Goal: Task Accomplishment & Management: Use online tool/utility

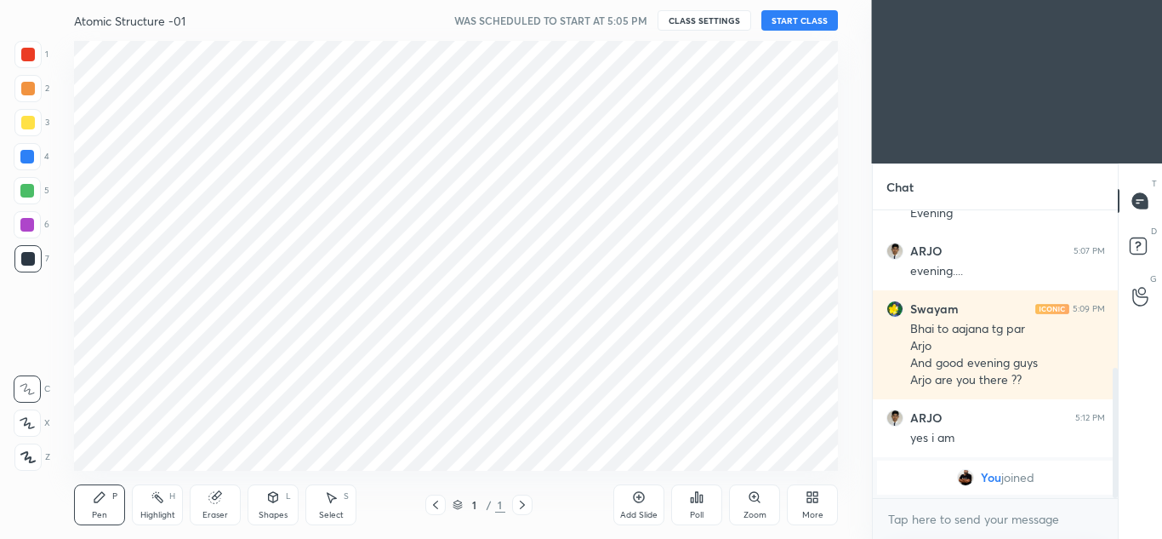
scroll to position [84651, 84276]
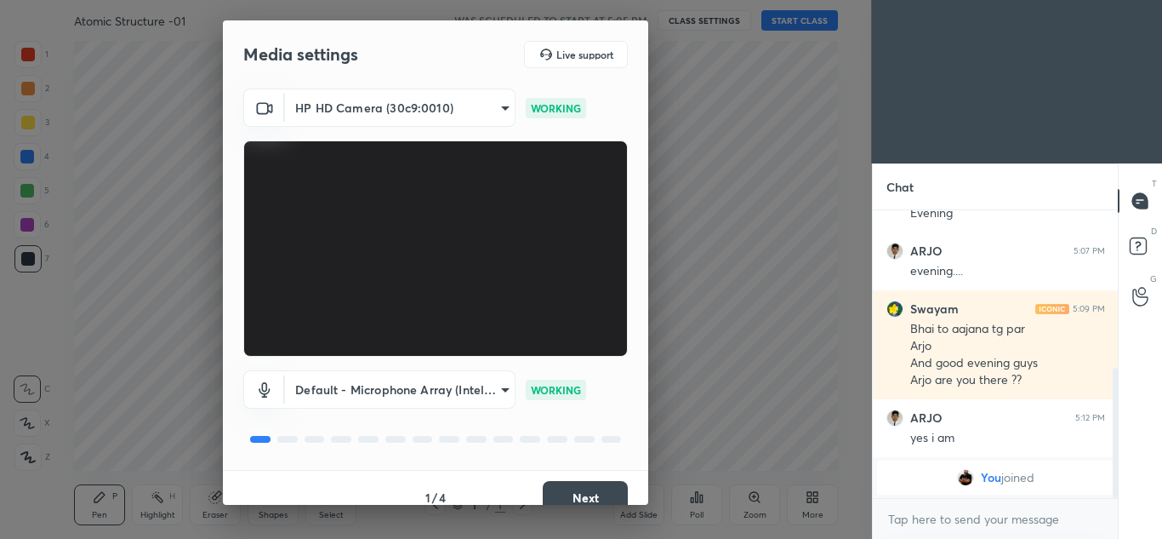
click at [585, 490] on button "Next" at bounding box center [585, 498] width 85 height 34
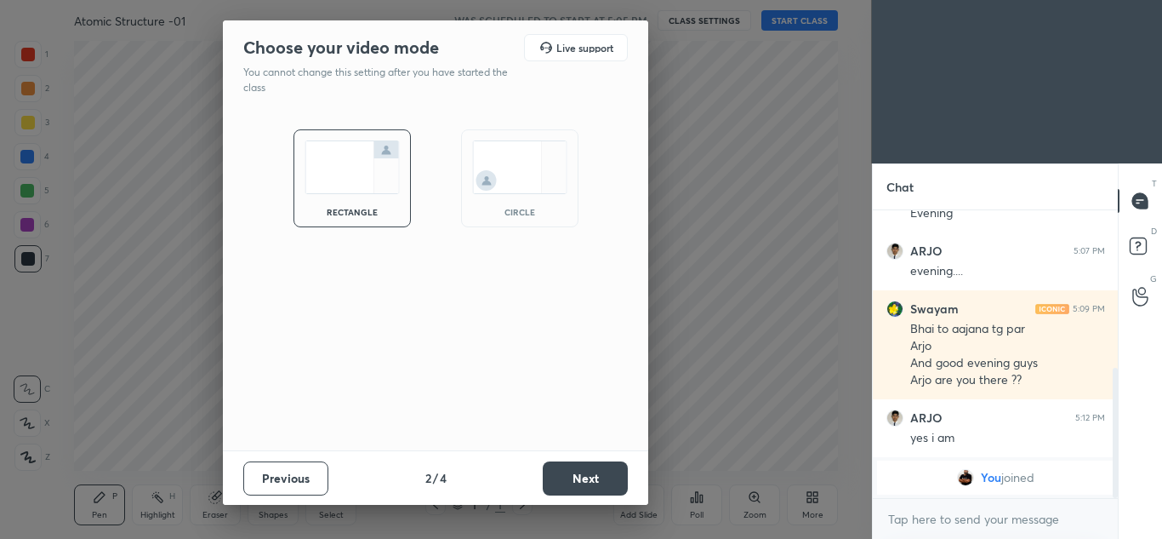
click at [590, 478] on button "Next" at bounding box center [585, 478] width 85 height 34
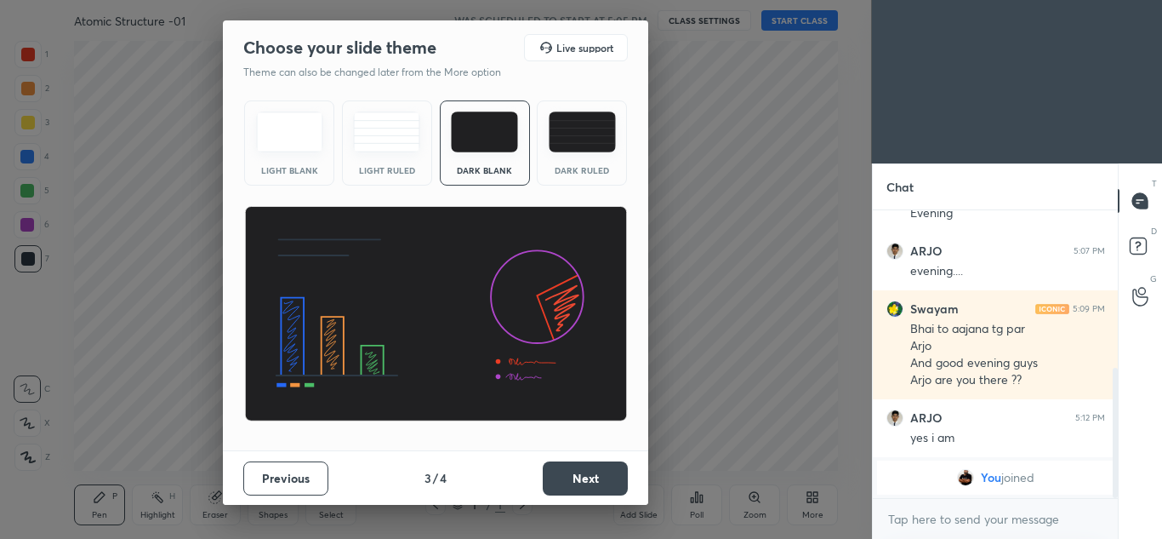
click at [596, 475] on button "Next" at bounding box center [585, 478] width 85 height 34
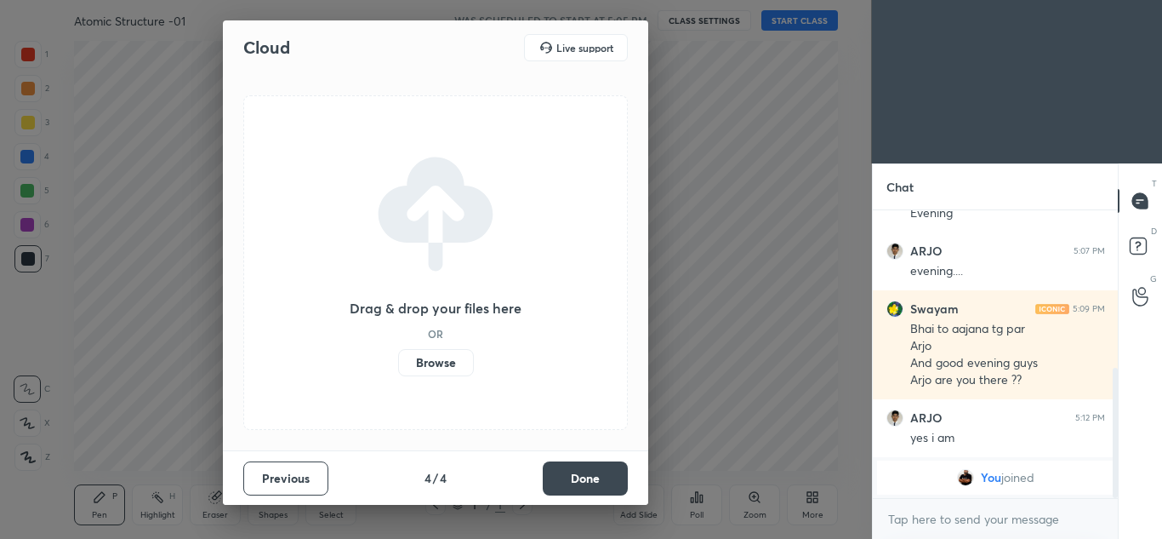
click at [592, 476] on button "Done" at bounding box center [585, 478] width 85 height 34
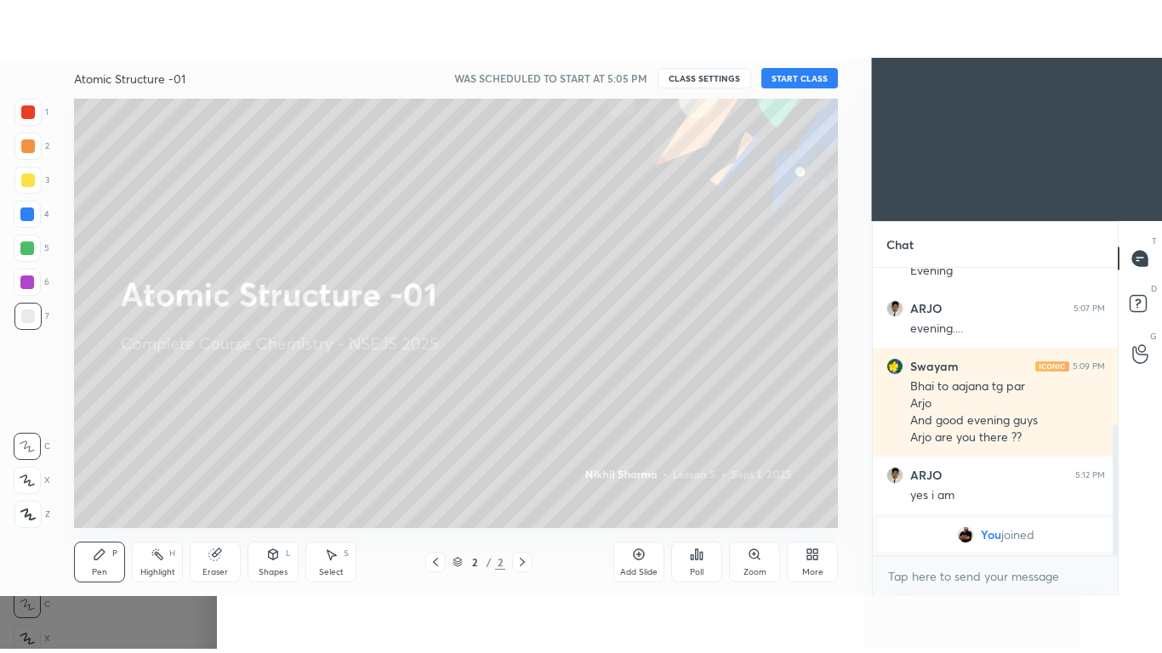
scroll to position [407, 0]
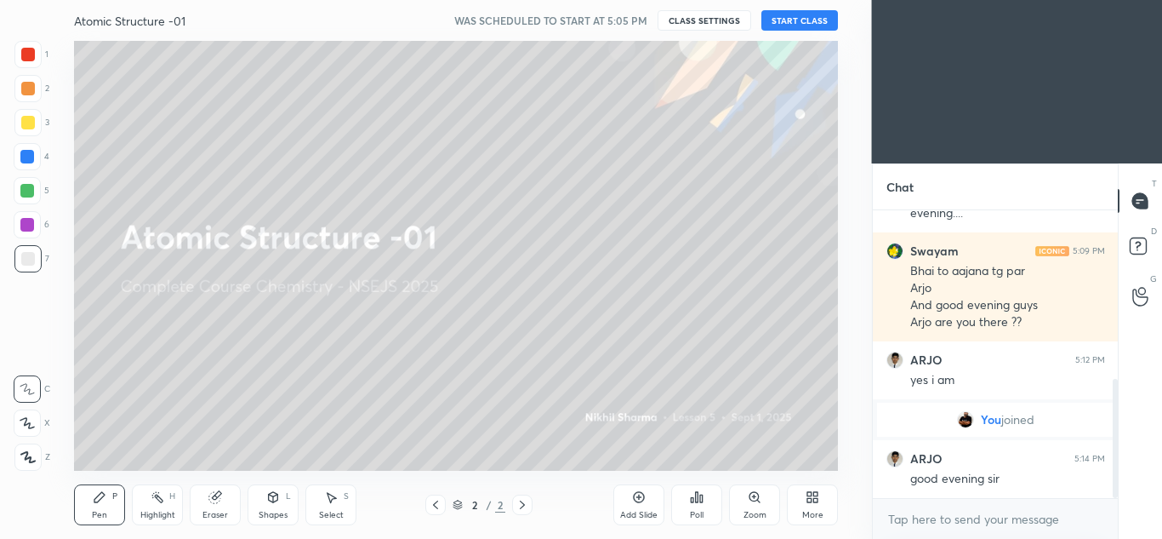
click at [809, 13] on button "START CLASS" at bounding box center [799, 20] width 77 height 20
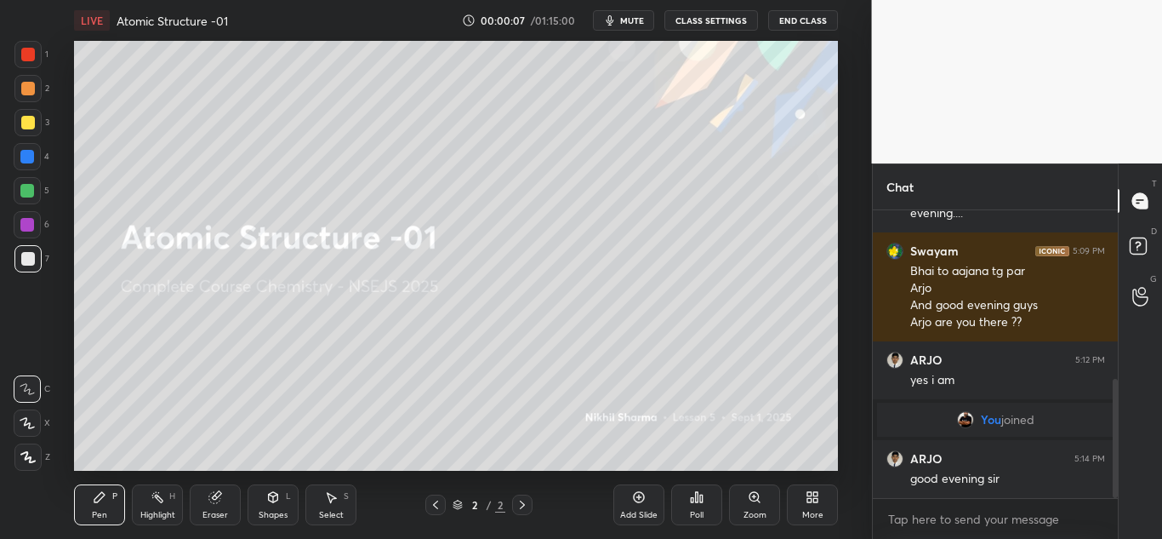
click at [653, 504] on div "Add Slide" at bounding box center [638, 504] width 51 height 41
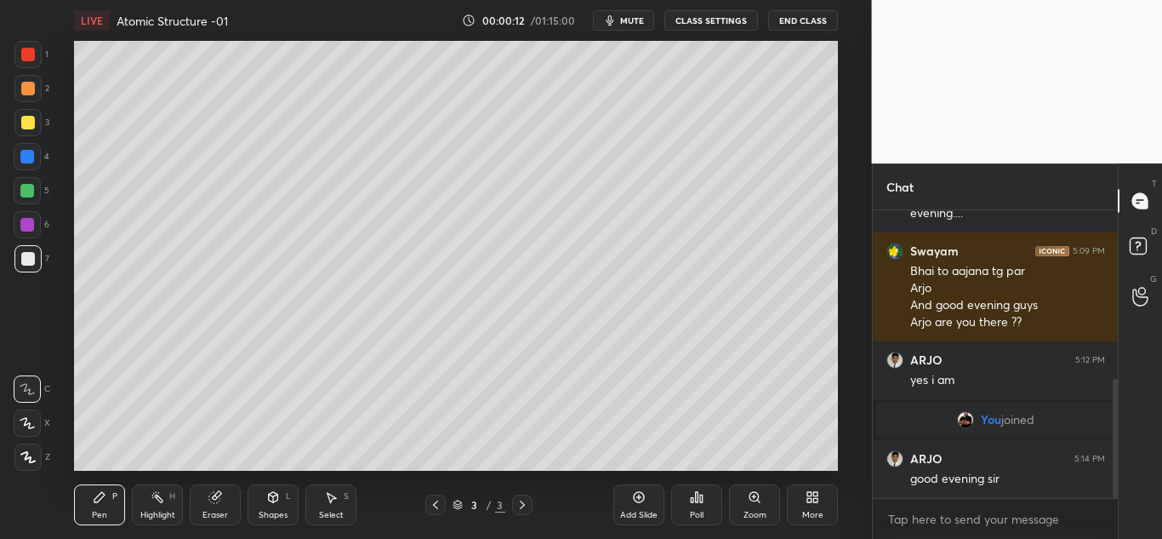
click at [814, 502] on icon at bounding box center [815, 500] width 4 height 4
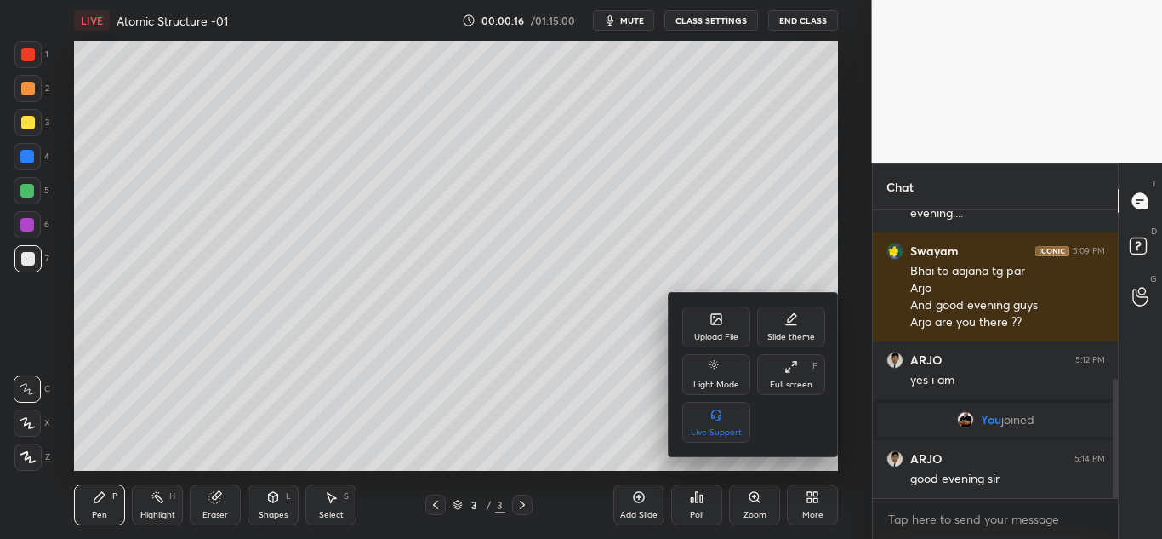
click at [791, 373] on icon at bounding box center [791, 367] width 14 height 14
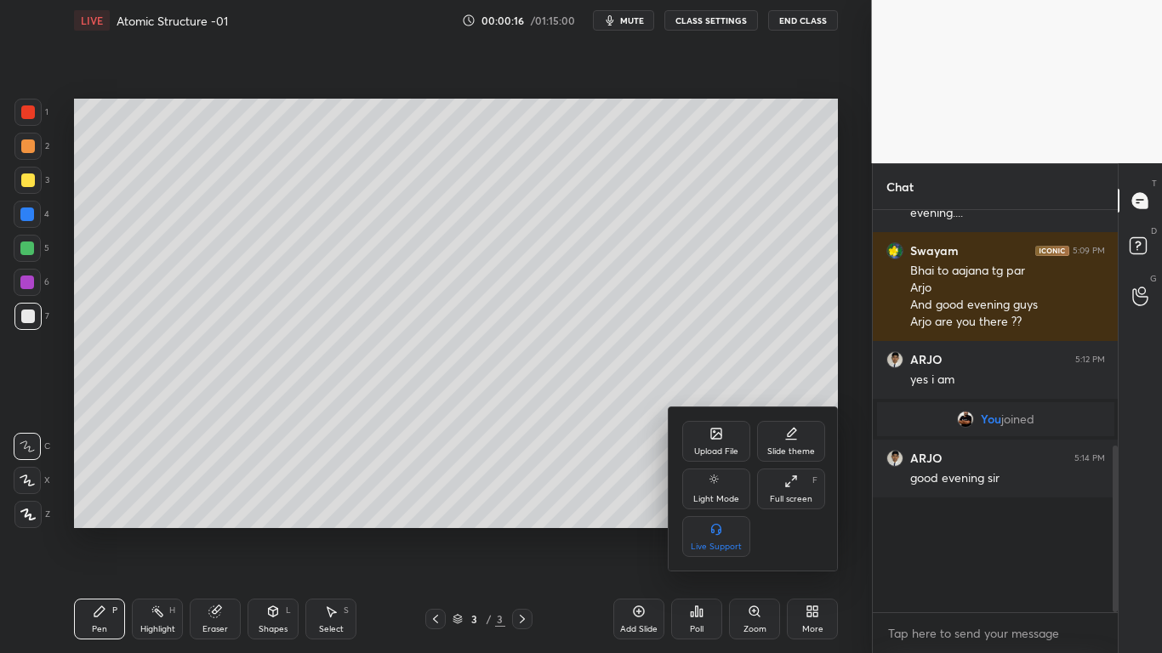
scroll to position [292, 0]
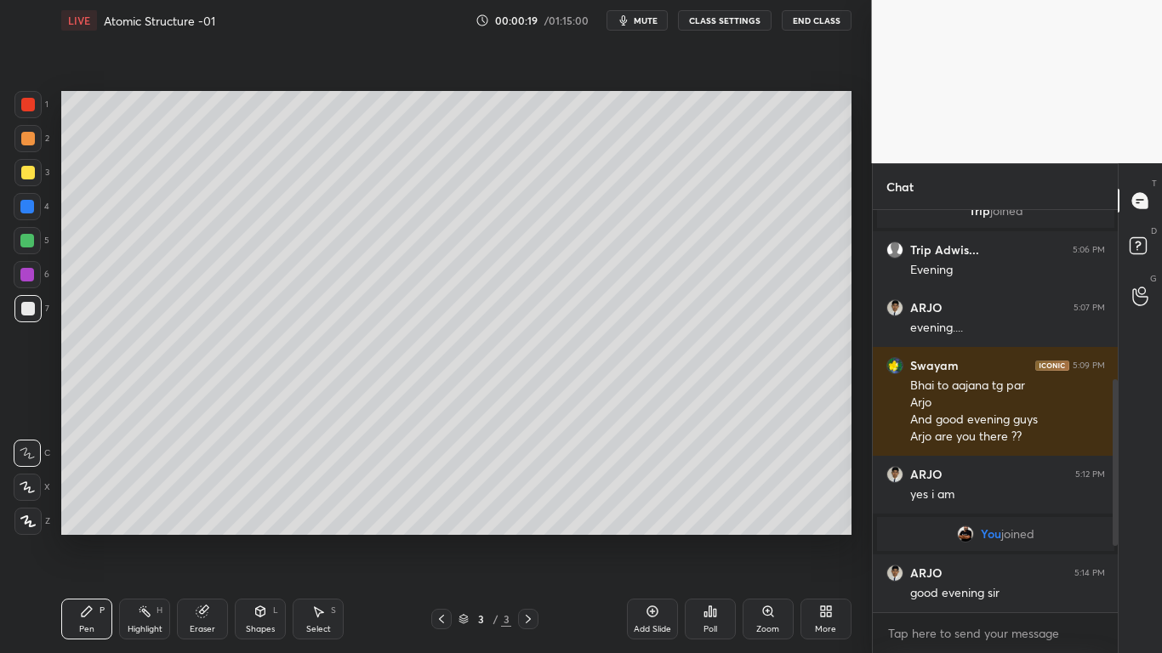
click at [29, 208] on div at bounding box center [27, 207] width 14 height 14
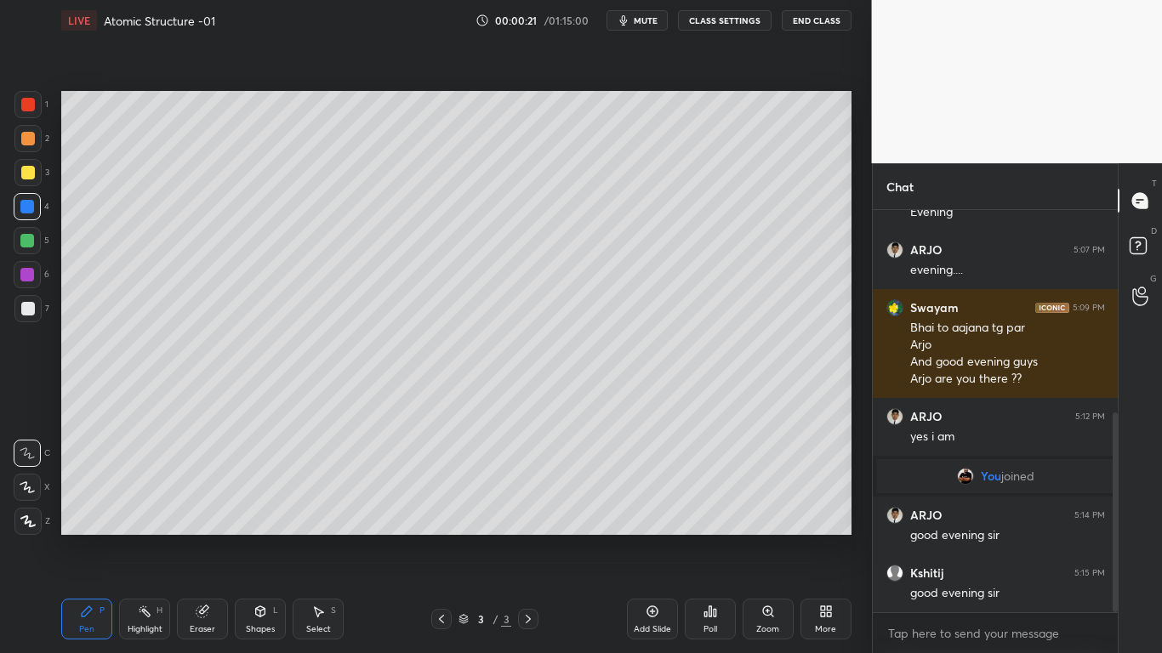
scroll to position [408, 0]
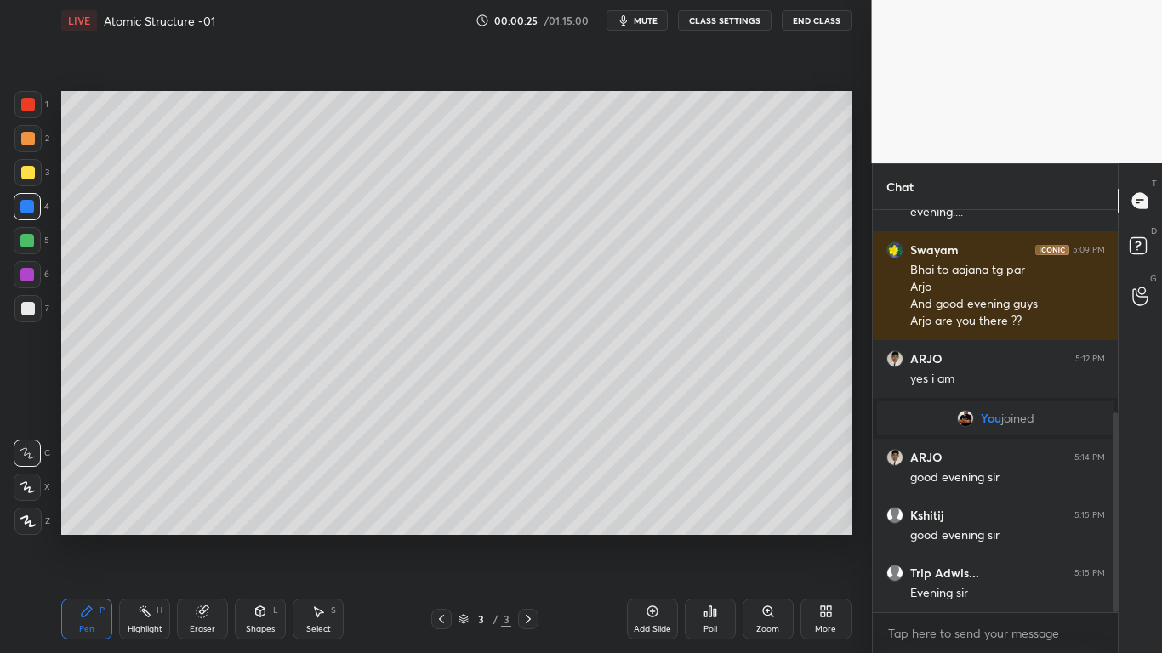
click at [28, 104] on div at bounding box center [28, 105] width 14 height 14
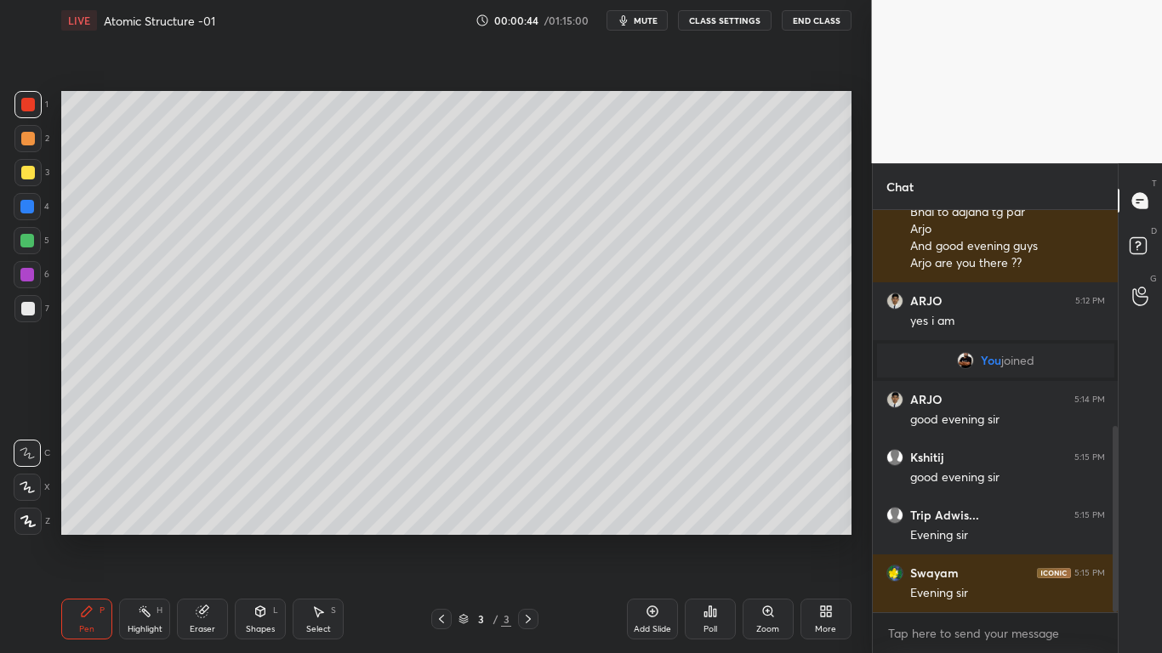
click at [27, 489] on icon at bounding box center [27, 487] width 14 height 10
click at [29, 177] on div at bounding box center [28, 173] width 14 height 14
click at [35, 305] on div at bounding box center [27, 308] width 27 height 27
click at [26, 208] on div at bounding box center [27, 207] width 14 height 14
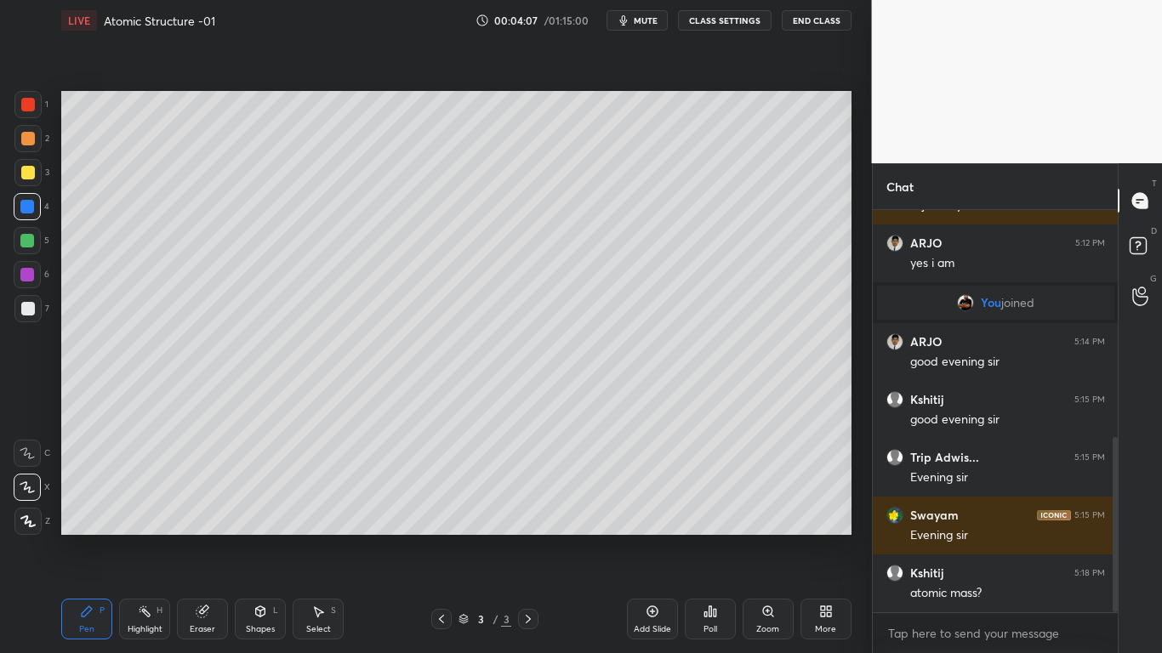
scroll to position [581, 0]
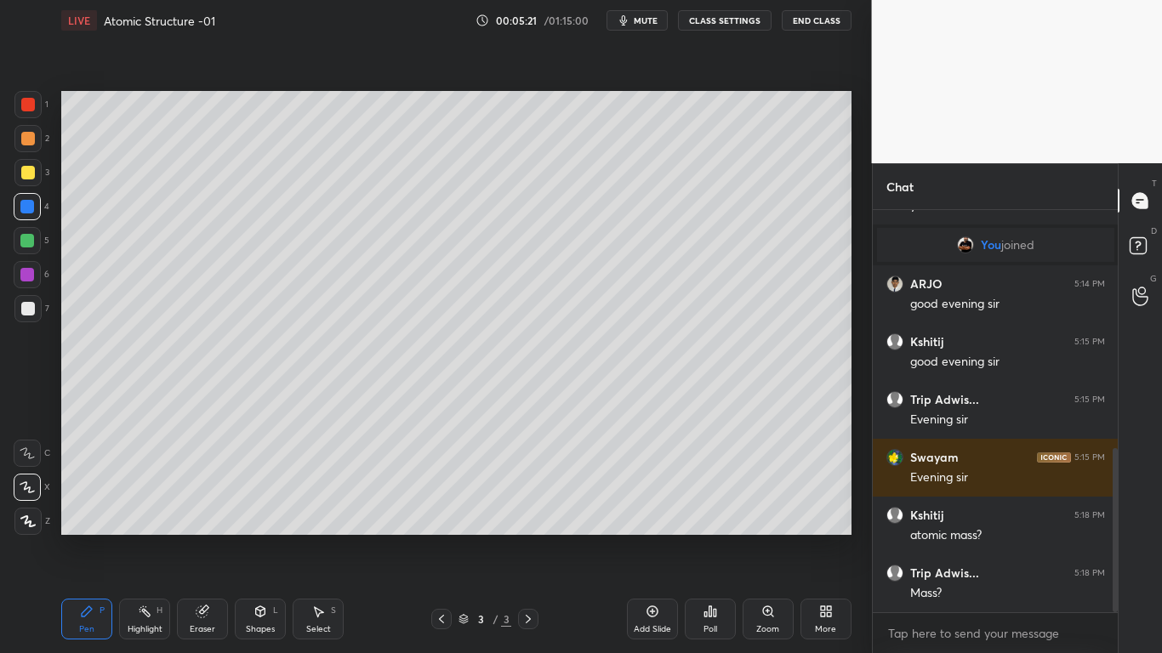
click at [653, 538] on icon at bounding box center [653, 612] width 14 height 14
click at [25, 106] on div at bounding box center [28, 105] width 14 height 14
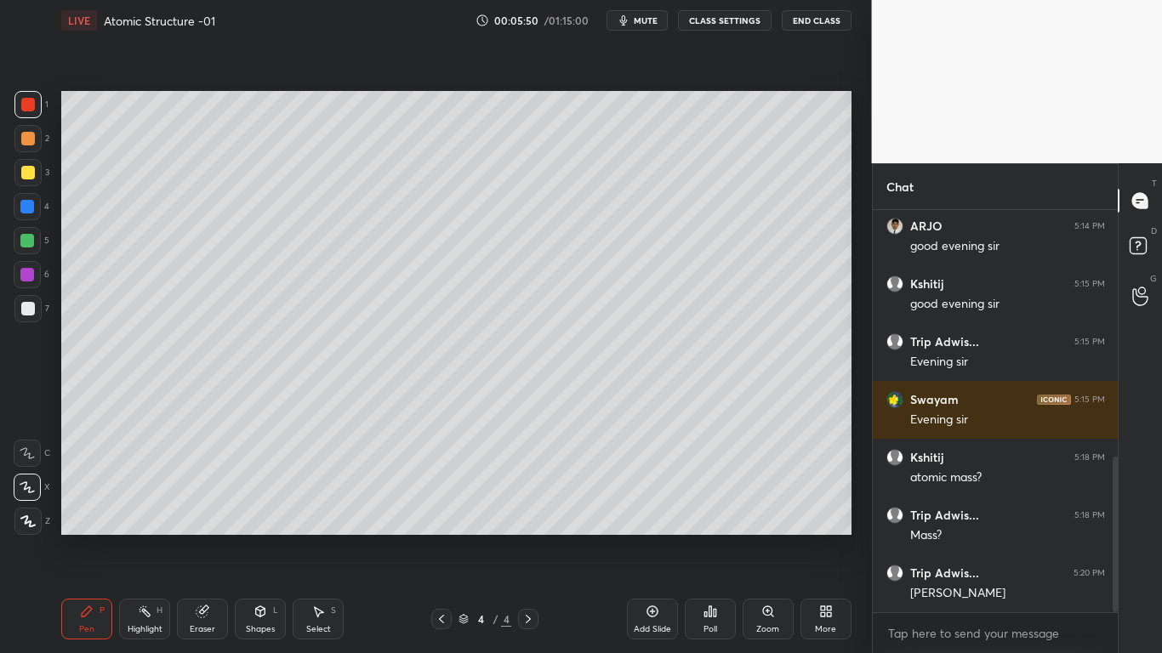
click at [33, 316] on div at bounding box center [27, 308] width 27 height 27
click at [259, 538] on icon at bounding box center [260, 612] width 9 height 10
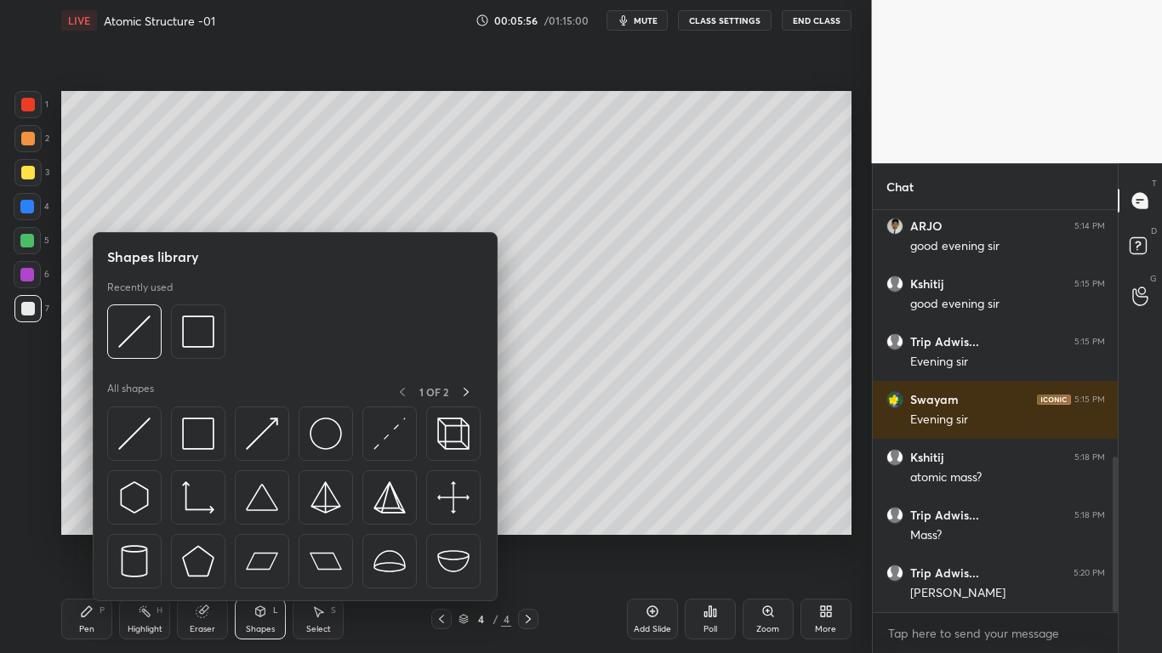
click at [146, 334] on img at bounding box center [134, 332] width 32 height 32
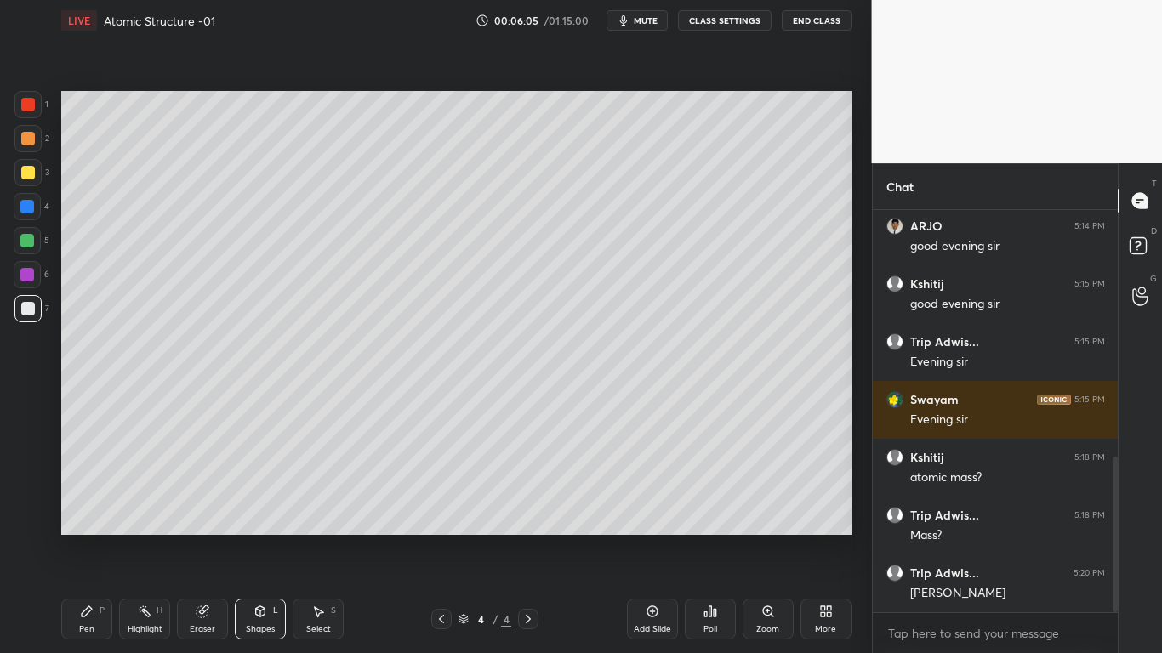
click at [92, 538] on icon at bounding box center [87, 612] width 14 height 14
click at [36, 207] on div at bounding box center [27, 206] width 27 height 27
click at [32, 307] on div at bounding box center [28, 309] width 14 height 14
click at [34, 174] on div at bounding box center [28, 173] width 14 height 14
click at [36, 208] on div at bounding box center [27, 206] width 27 height 27
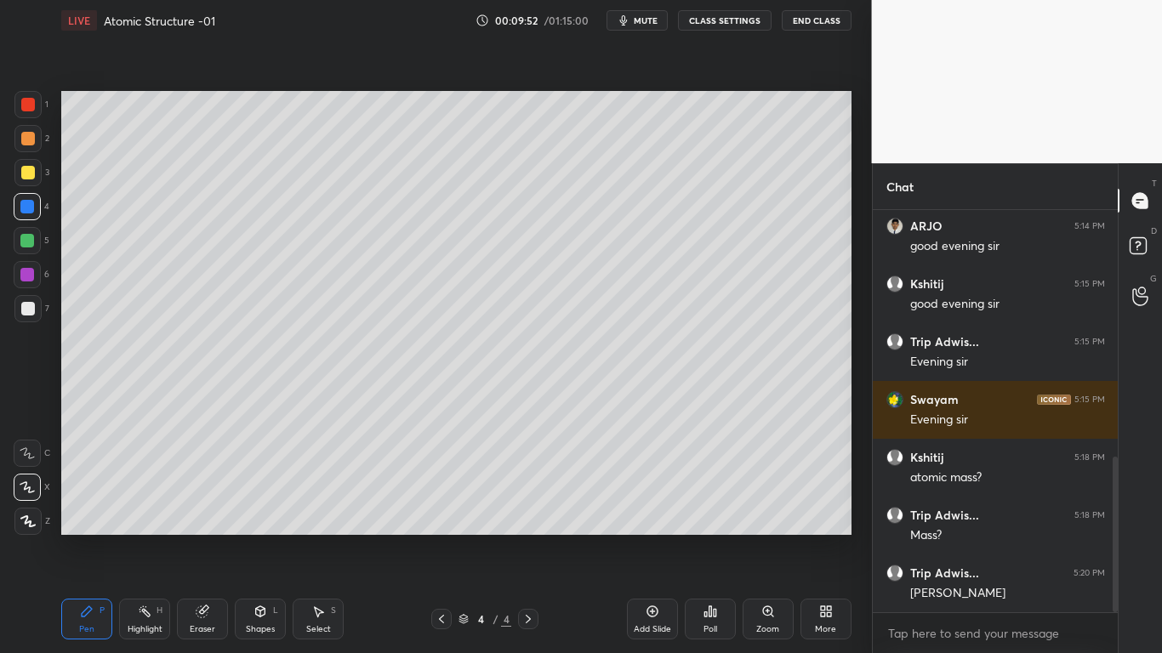
click at [32, 176] on div at bounding box center [28, 173] width 14 height 14
click at [30, 314] on div at bounding box center [28, 309] width 14 height 14
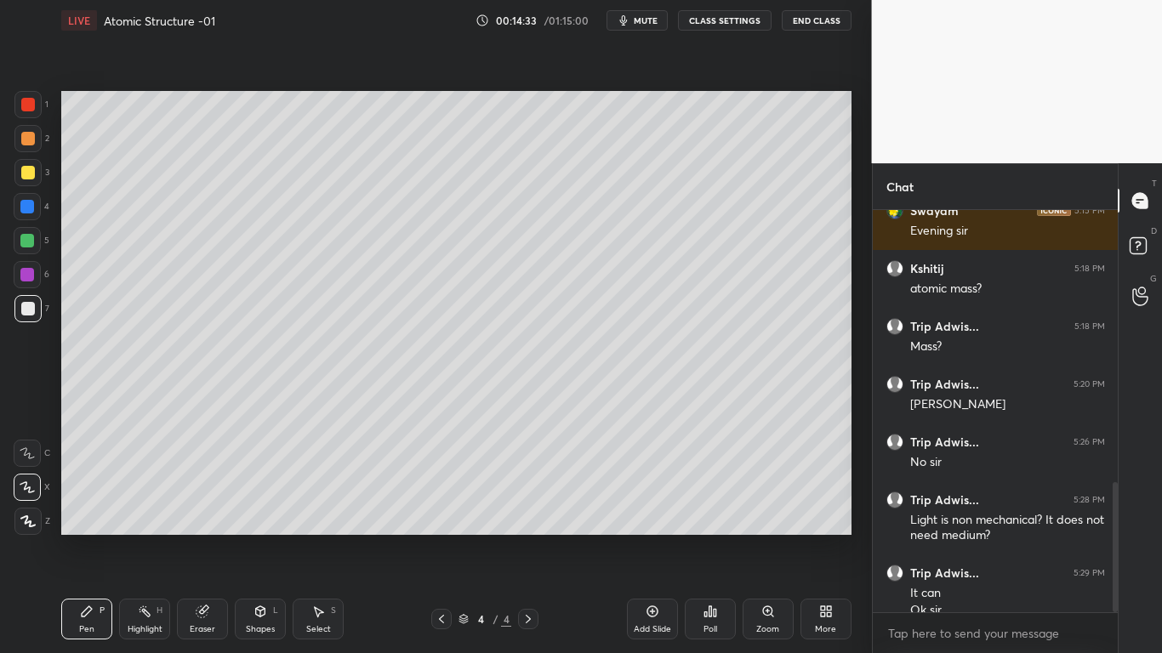
scroll to position [845, 0]
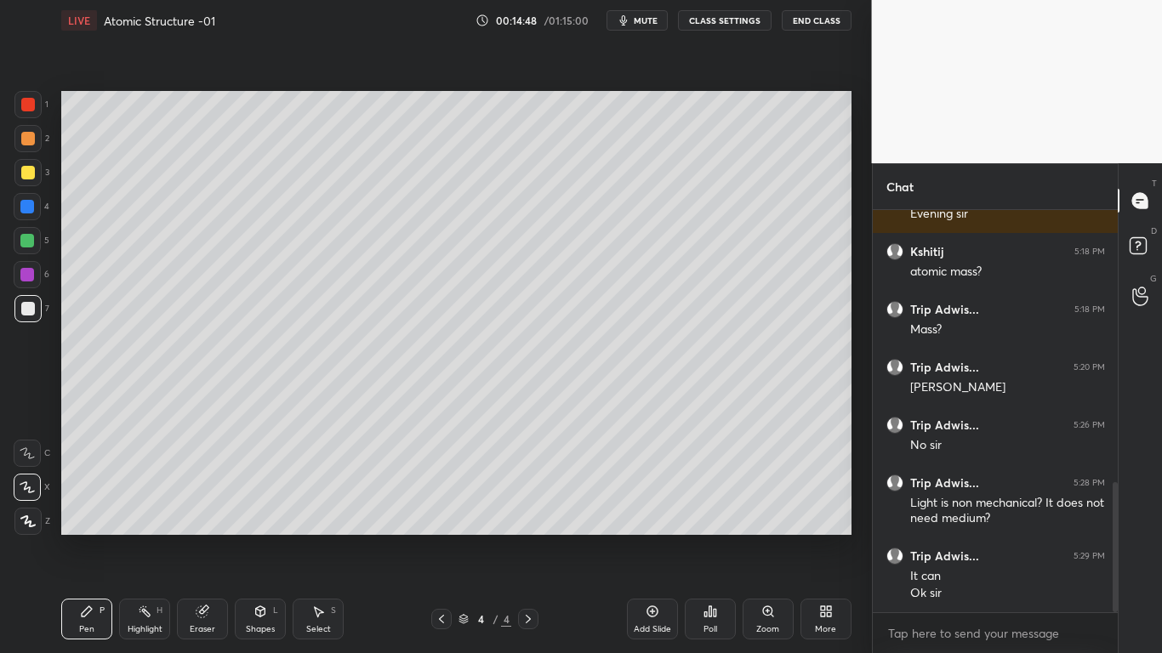
click at [651, 538] on div "Add Slide" at bounding box center [652, 619] width 51 height 41
click at [23, 237] on div at bounding box center [27, 241] width 14 height 14
click at [32, 215] on div at bounding box center [27, 206] width 27 height 27
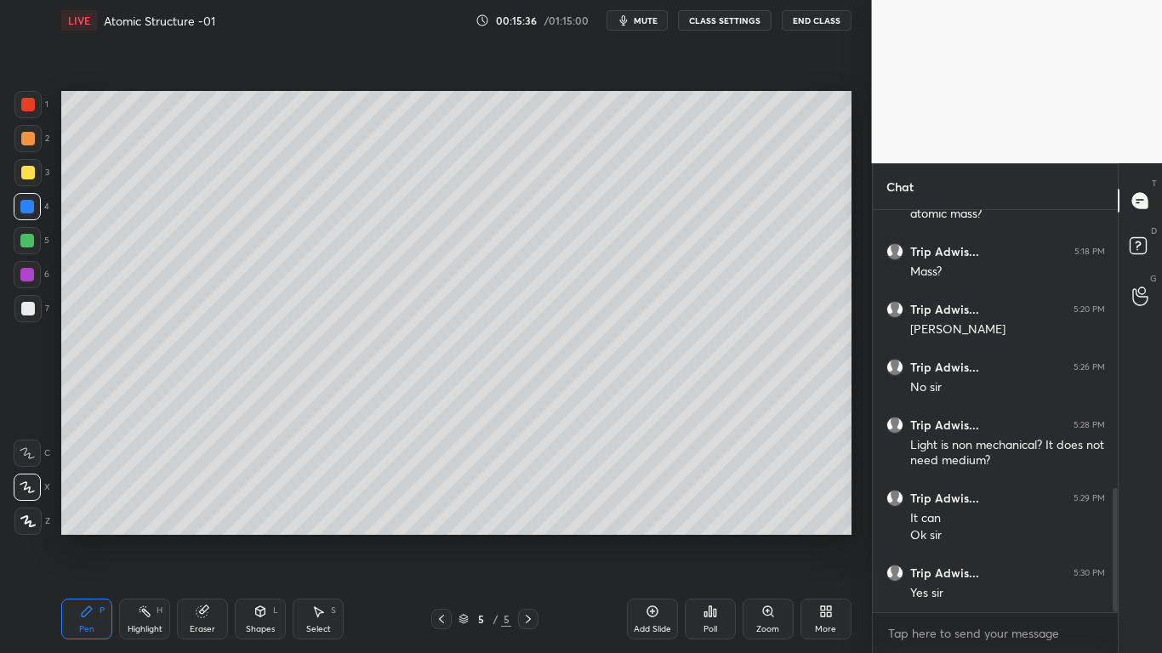
click at [25, 311] on div at bounding box center [28, 309] width 14 height 14
click at [442, 538] on icon at bounding box center [441, 619] width 5 height 9
click at [530, 538] on icon at bounding box center [529, 620] width 14 height 14
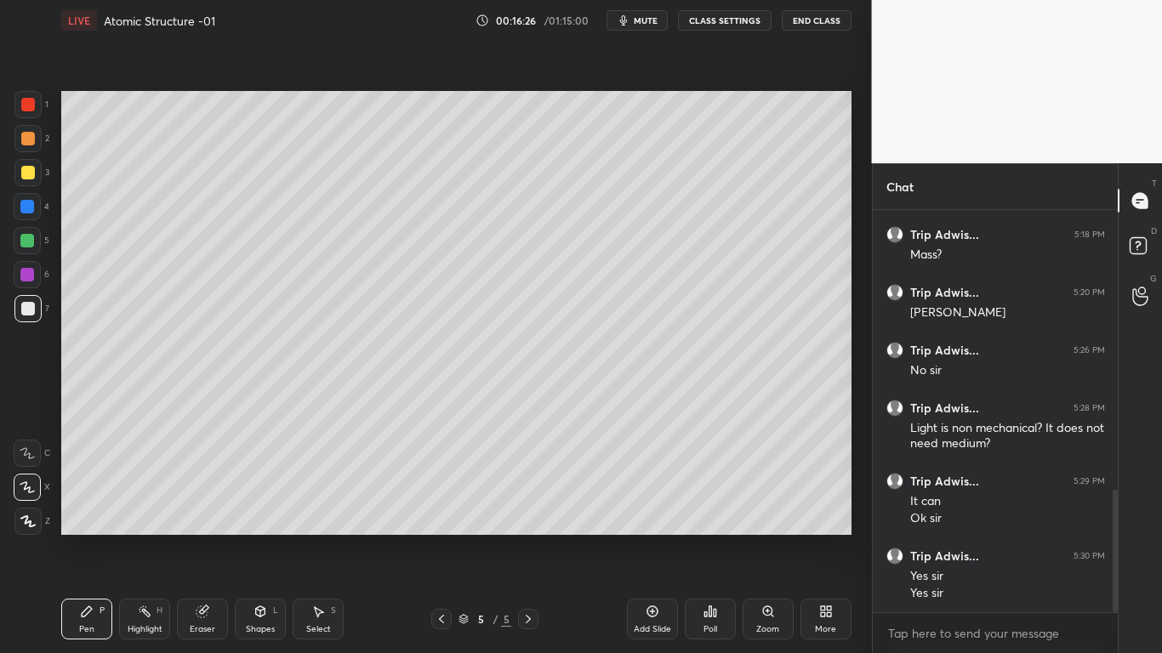
scroll to position [981, 0]
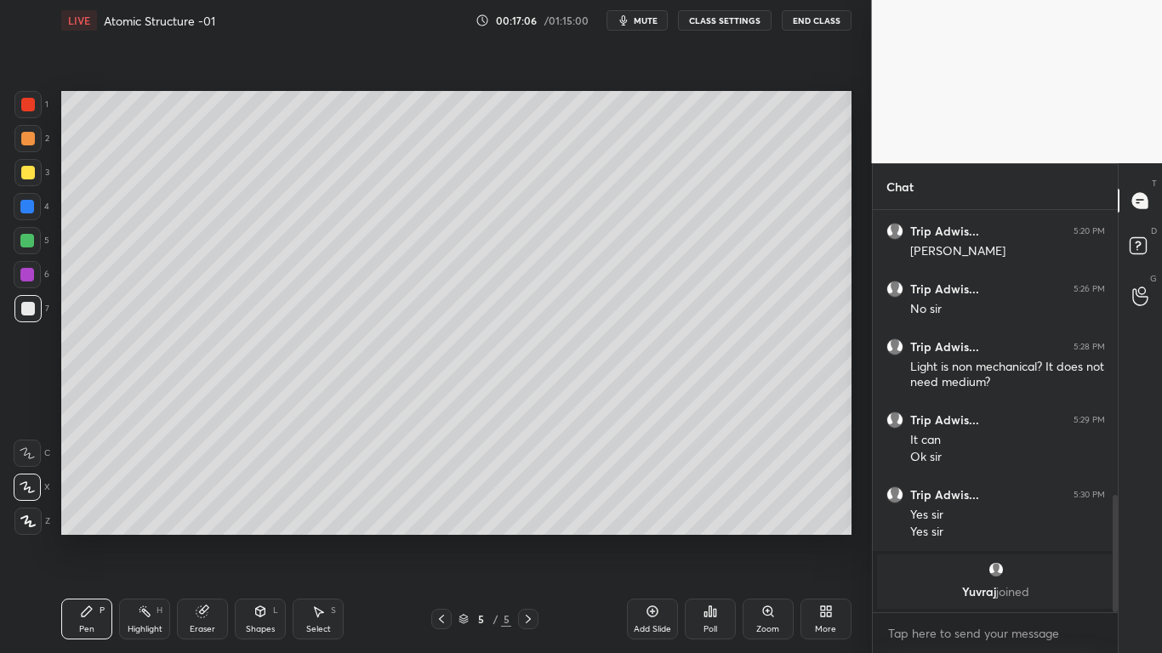
click at [31, 204] on div at bounding box center [27, 207] width 14 height 14
click at [31, 180] on div at bounding box center [27, 172] width 27 height 27
click at [32, 314] on div at bounding box center [28, 309] width 14 height 14
click at [23, 112] on div at bounding box center [27, 104] width 27 height 27
click at [34, 311] on div at bounding box center [28, 309] width 14 height 14
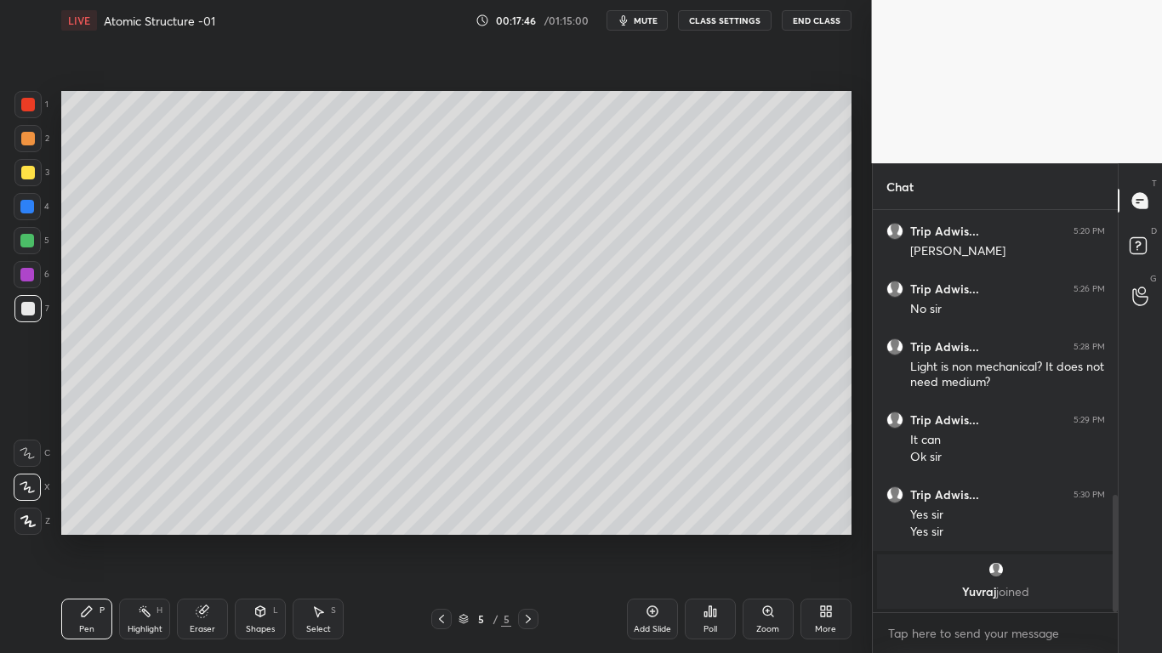
scroll to position [972, 0]
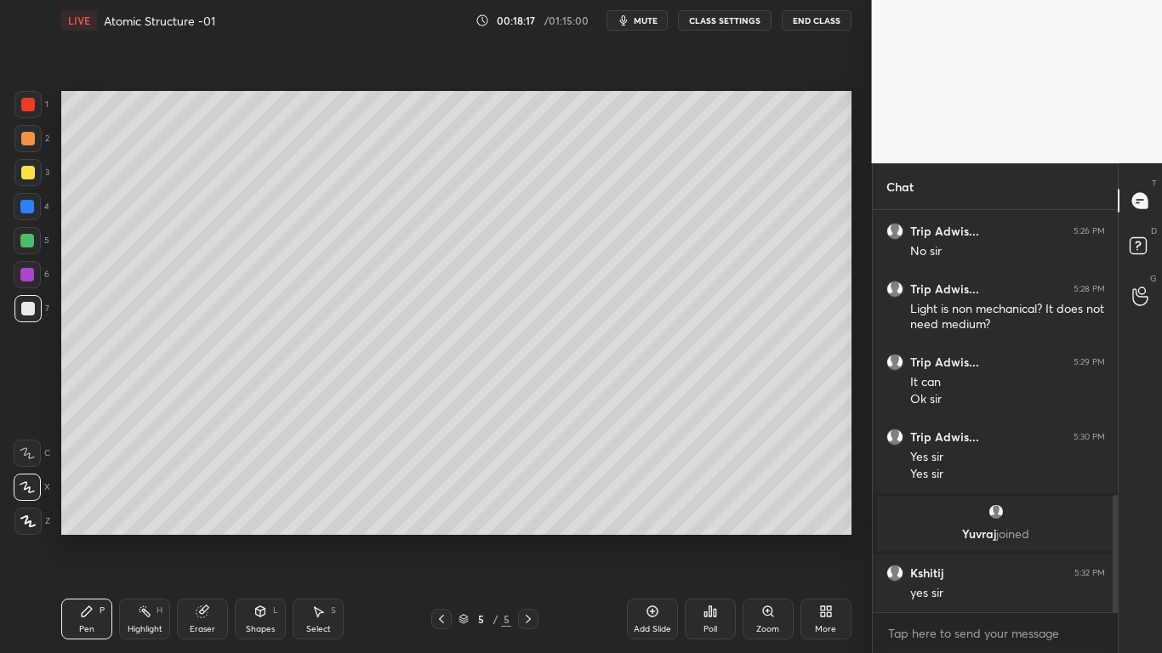
click at [200, 538] on div "Eraser" at bounding box center [203, 629] width 26 height 9
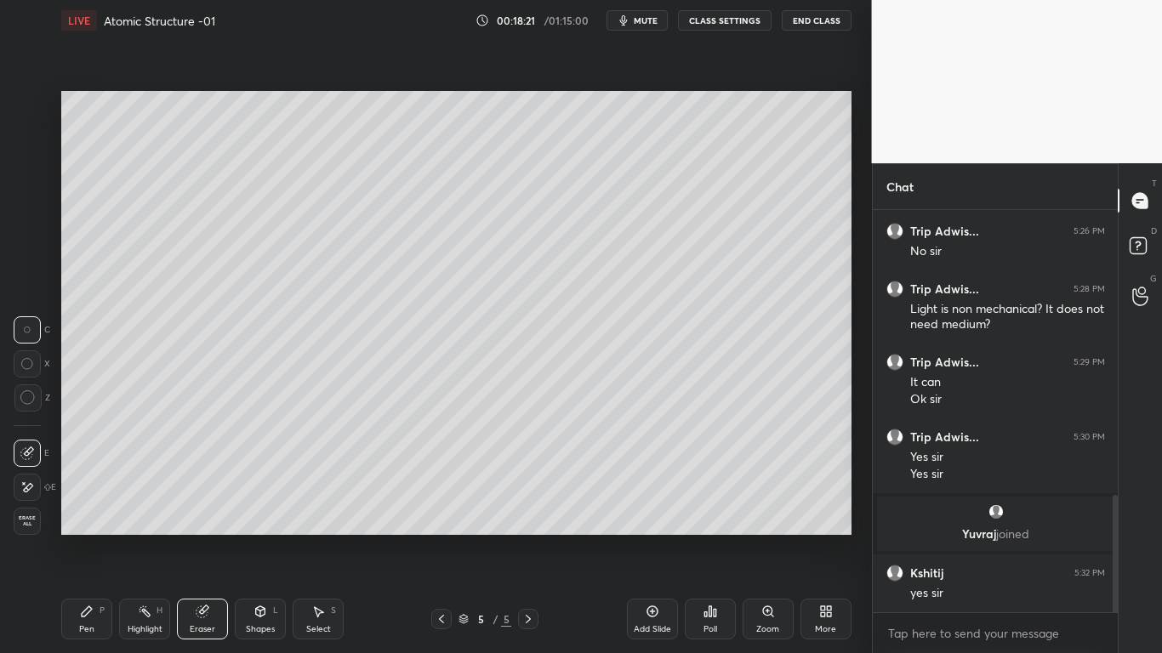
click at [96, 538] on div "Pen P" at bounding box center [86, 619] width 51 height 41
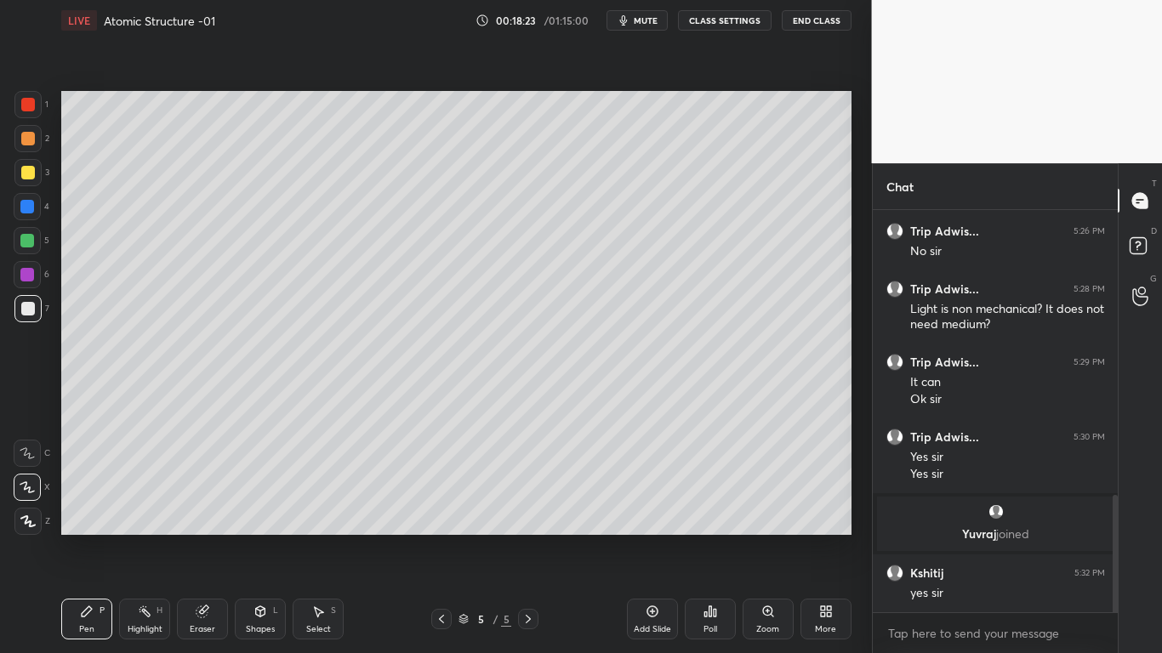
click at [24, 245] on div at bounding box center [27, 241] width 14 height 14
click at [33, 308] on div at bounding box center [28, 309] width 14 height 14
click at [30, 178] on div at bounding box center [28, 173] width 14 height 14
click at [31, 211] on div at bounding box center [27, 207] width 14 height 14
click at [34, 237] on div at bounding box center [27, 241] width 14 height 14
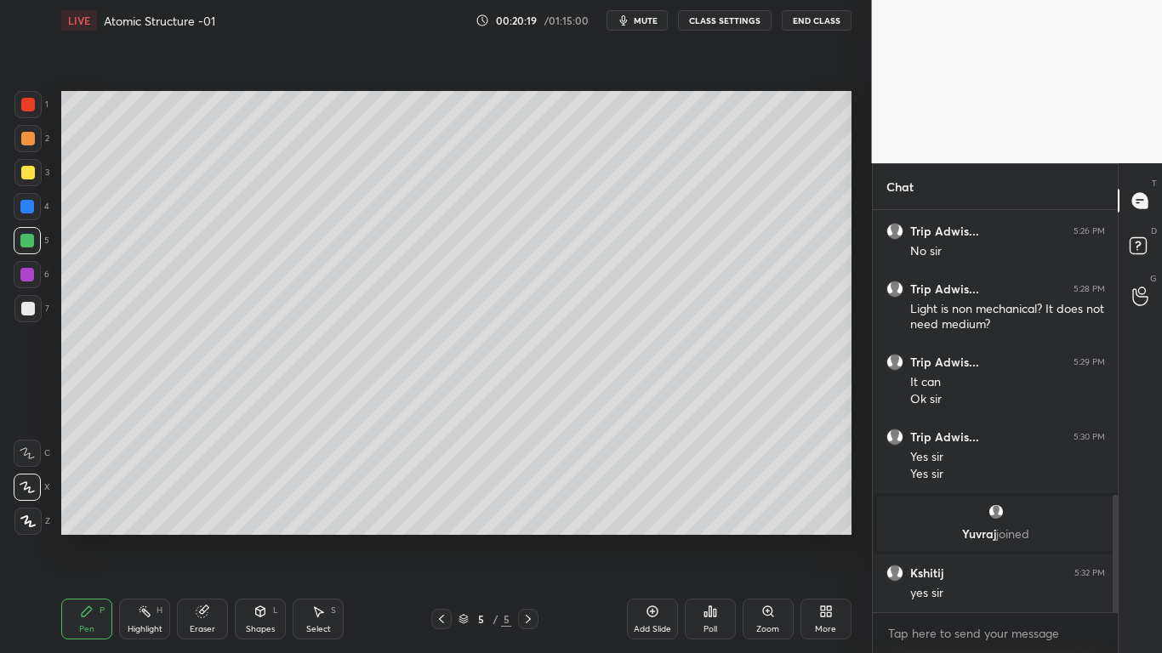
scroll to position [1030, 0]
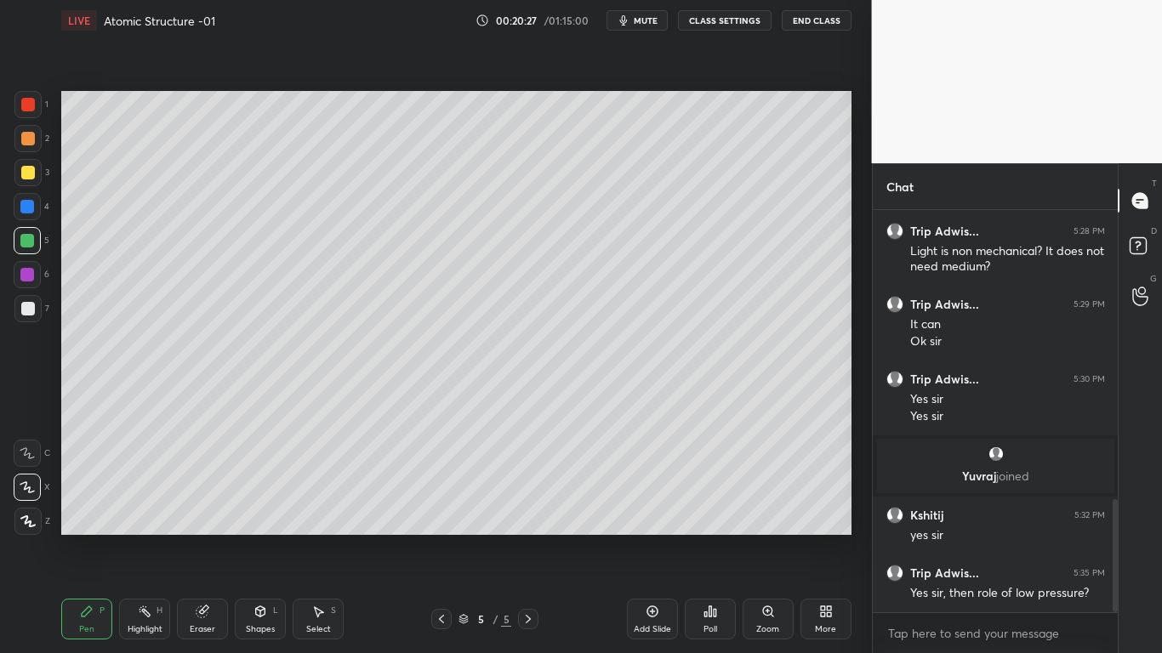
click at [33, 176] on div at bounding box center [28, 173] width 14 height 14
click at [27, 216] on div at bounding box center [27, 206] width 27 height 27
click at [28, 240] on div at bounding box center [27, 241] width 14 height 14
click at [29, 173] on div at bounding box center [28, 173] width 14 height 14
click at [654, 538] on icon at bounding box center [653, 612] width 14 height 14
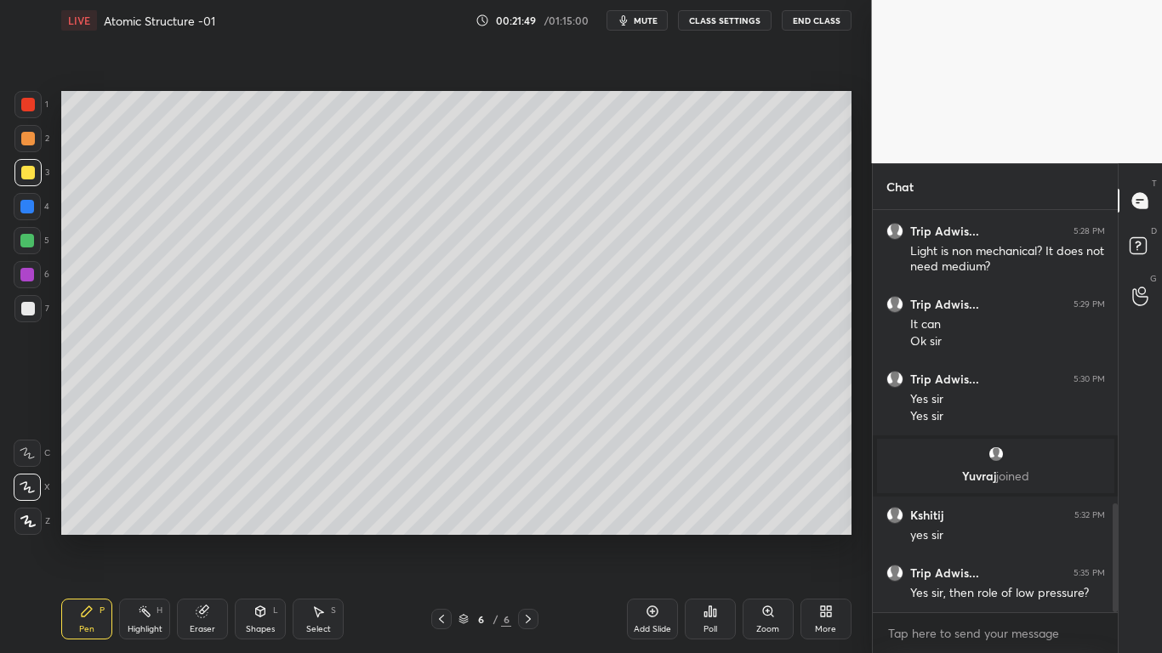
scroll to position [1088, 0]
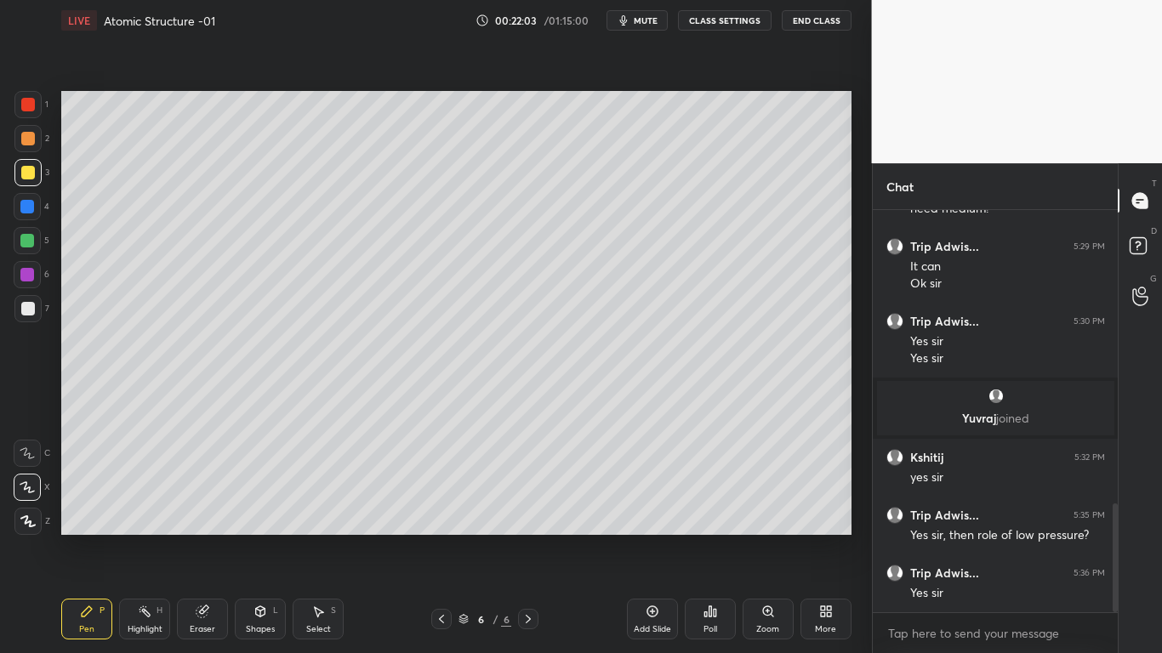
click at [31, 111] on div at bounding box center [28, 105] width 14 height 14
click at [440, 538] on icon at bounding box center [441, 619] width 5 height 9
click at [531, 538] on icon at bounding box center [528, 619] width 5 height 9
click at [29, 208] on div at bounding box center [27, 207] width 14 height 14
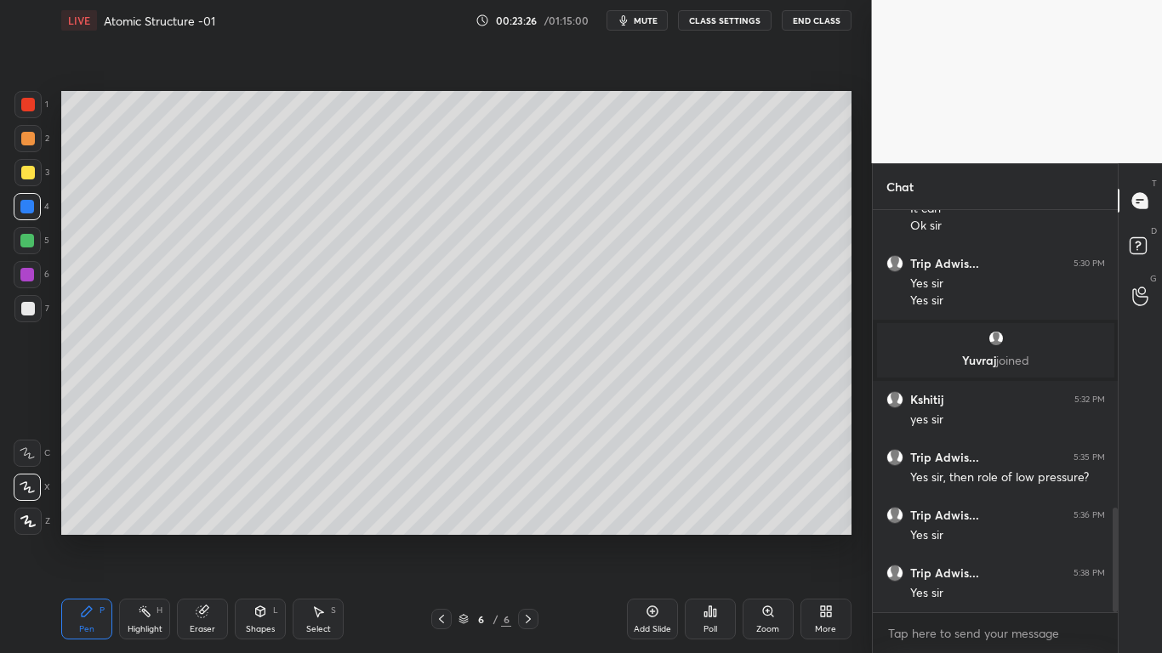
click at [442, 538] on icon at bounding box center [442, 620] width 14 height 14
click at [534, 538] on icon at bounding box center [529, 620] width 14 height 14
click at [533, 538] on icon at bounding box center [529, 620] width 14 height 14
click at [438, 538] on div at bounding box center [441, 619] width 20 height 20
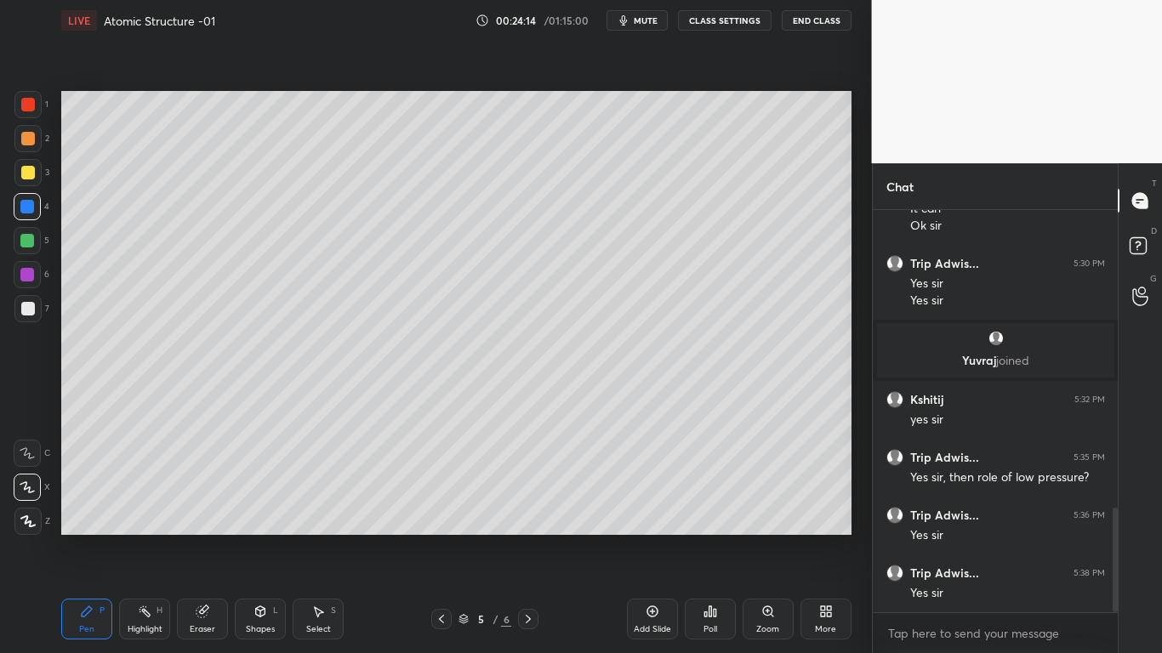
click at [533, 538] on icon at bounding box center [529, 620] width 14 height 14
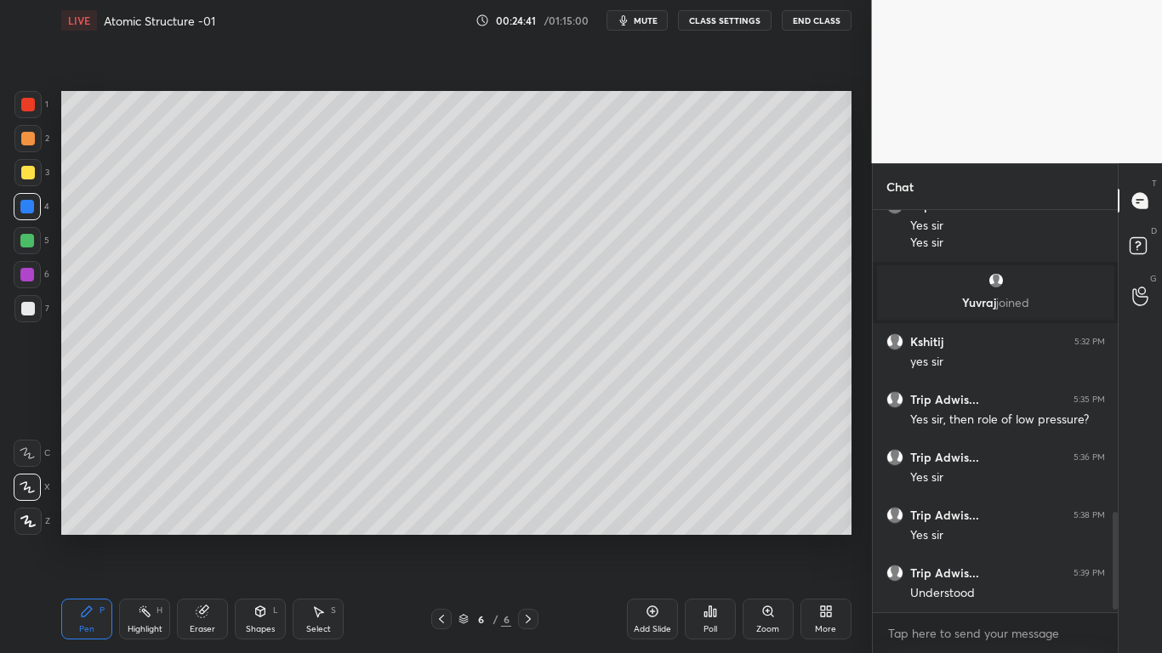
scroll to position [1262, 0]
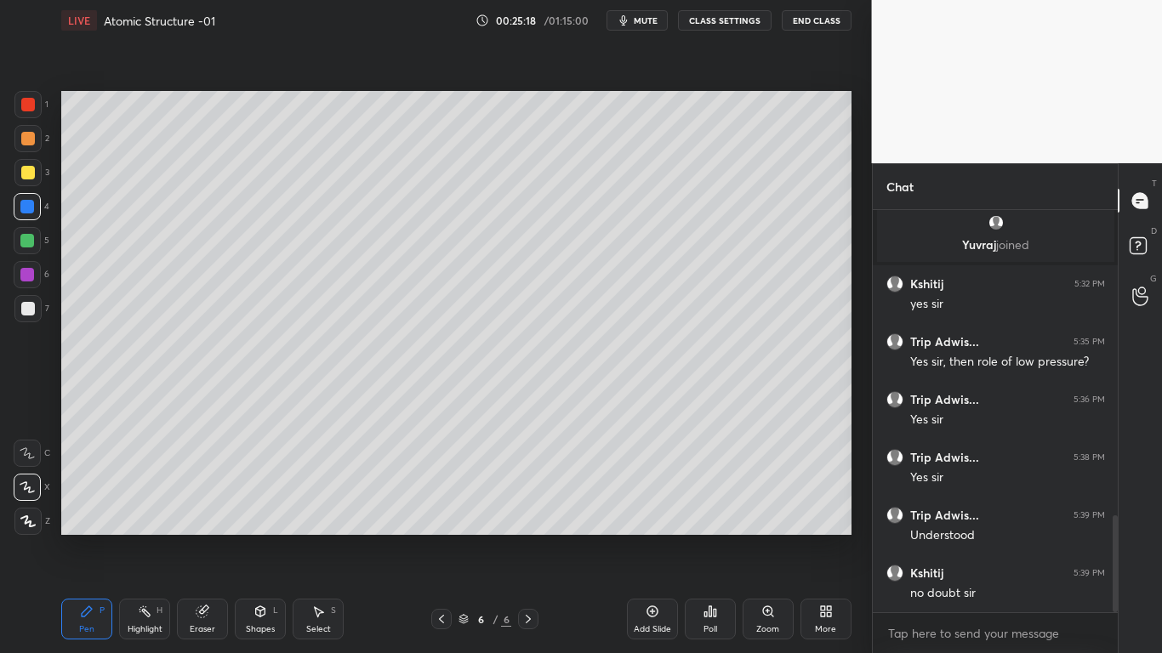
click at [29, 242] on div at bounding box center [27, 241] width 14 height 14
click at [34, 312] on div at bounding box center [28, 309] width 14 height 14
click at [31, 180] on div at bounding box center [27, 172] width 27 height 27
click at [35, 112] on div at bounding box center [27, 104] width 27 height 27
click at [19, 207] on div at bounding box center [27, 206] width 27 height 27
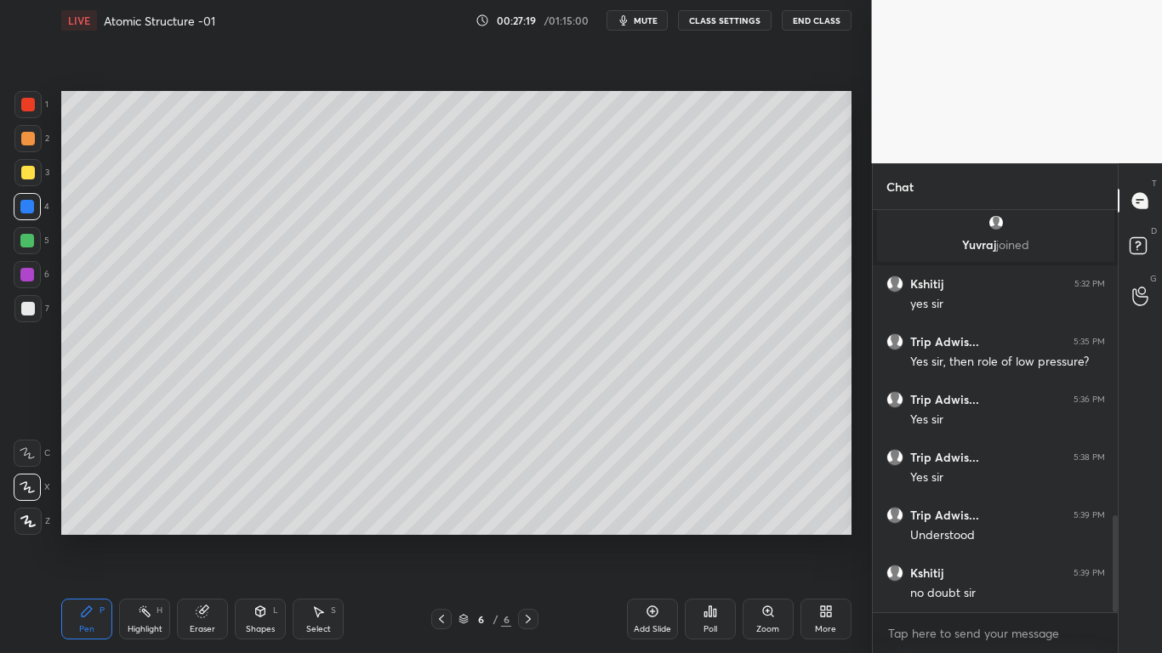
click at [200, 538] on icon at bounding box center [202, 612] width 11 height 11
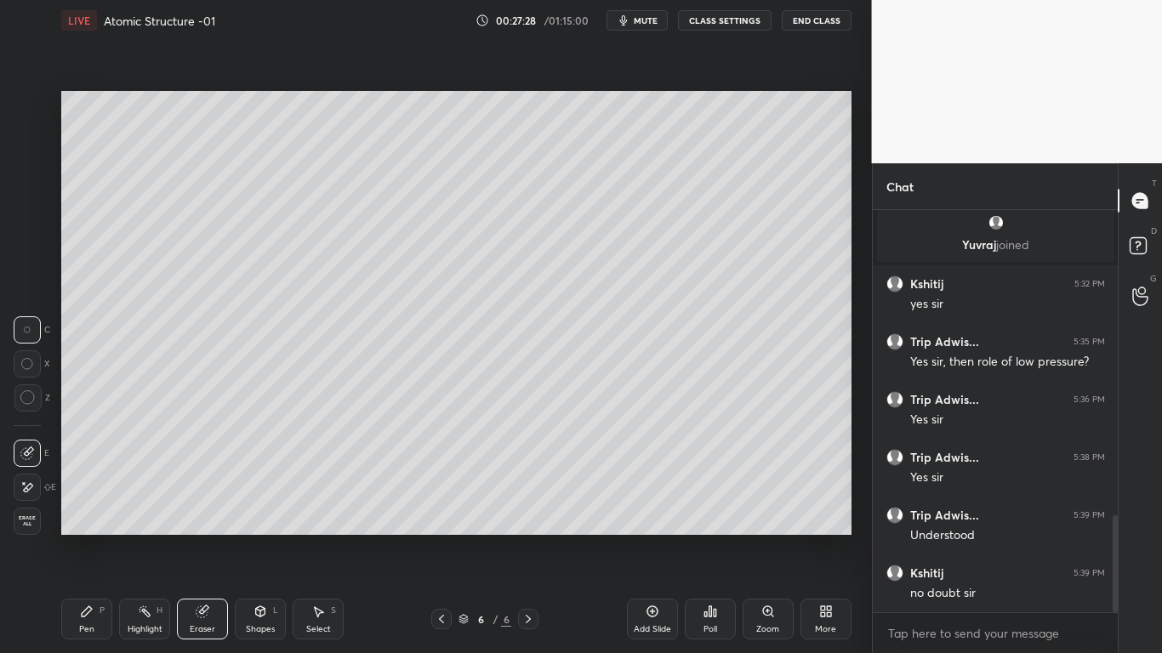
click at [94, 538] on div "Pen P" at bounding box center [86, 619] width 51 height 41
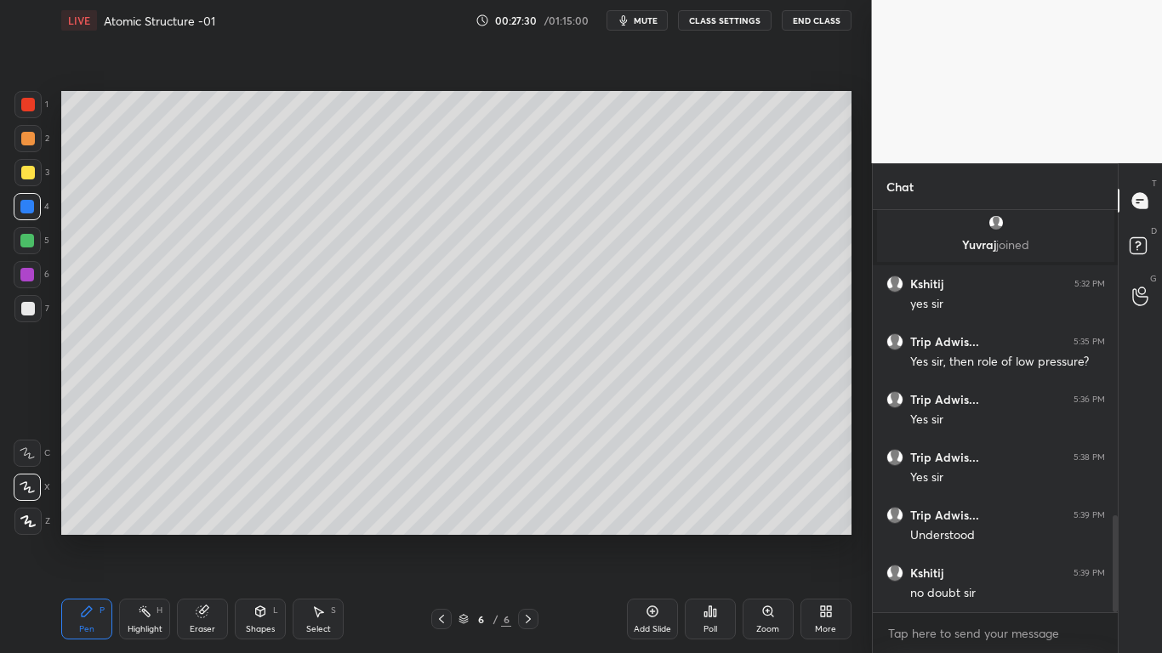
click at [27, 243] on div at bounding box center [27, 241] width 14 height 14
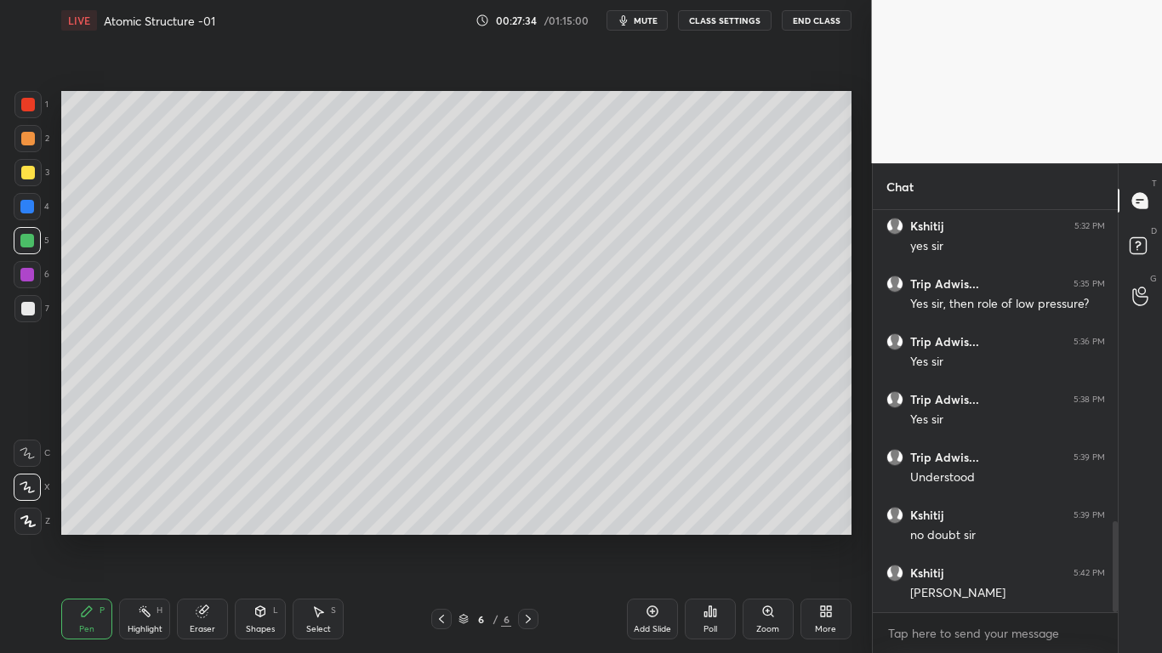
scroll to position [1377, 0]
click at [31, 310] on div at bounding box center [28, 309] width 14 height 14
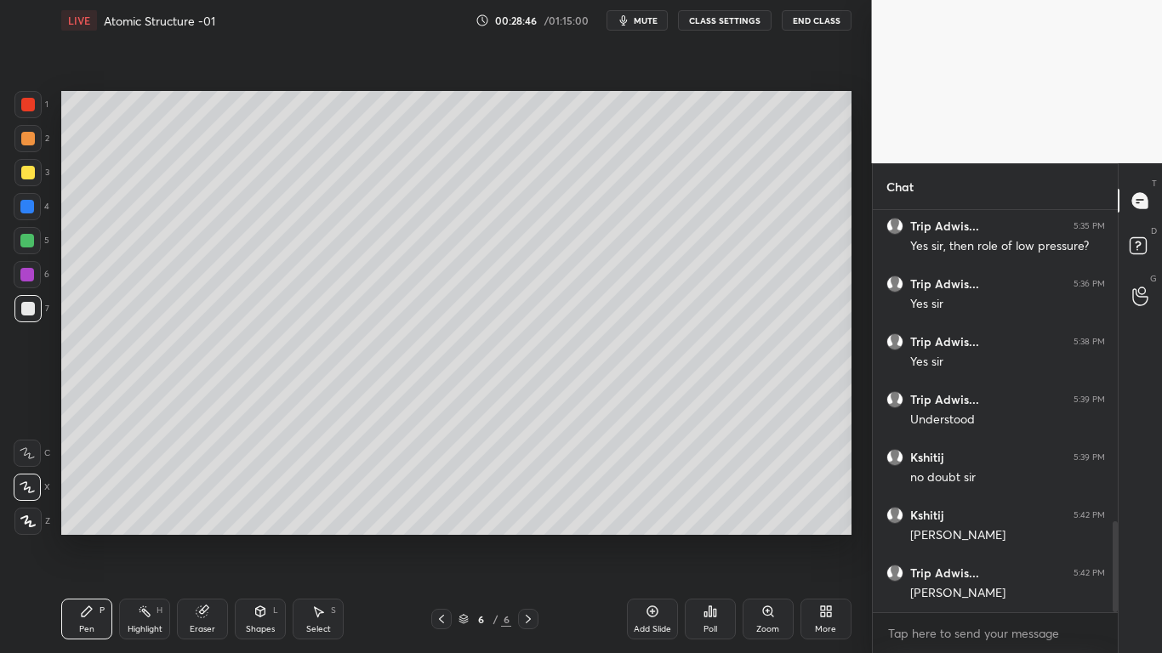
click at [32, 182] on div at bounding box center [27, 172] width 27 height 27
click at [646, 538] on div "Add Slide" at bounding box center [652, 619] width 51 height 41
click at [30, 170] on div at bounding box center [28, 173] width 14 height 14
click at [21, 113] on div at bounding box center [27, 104] width 27 height 27
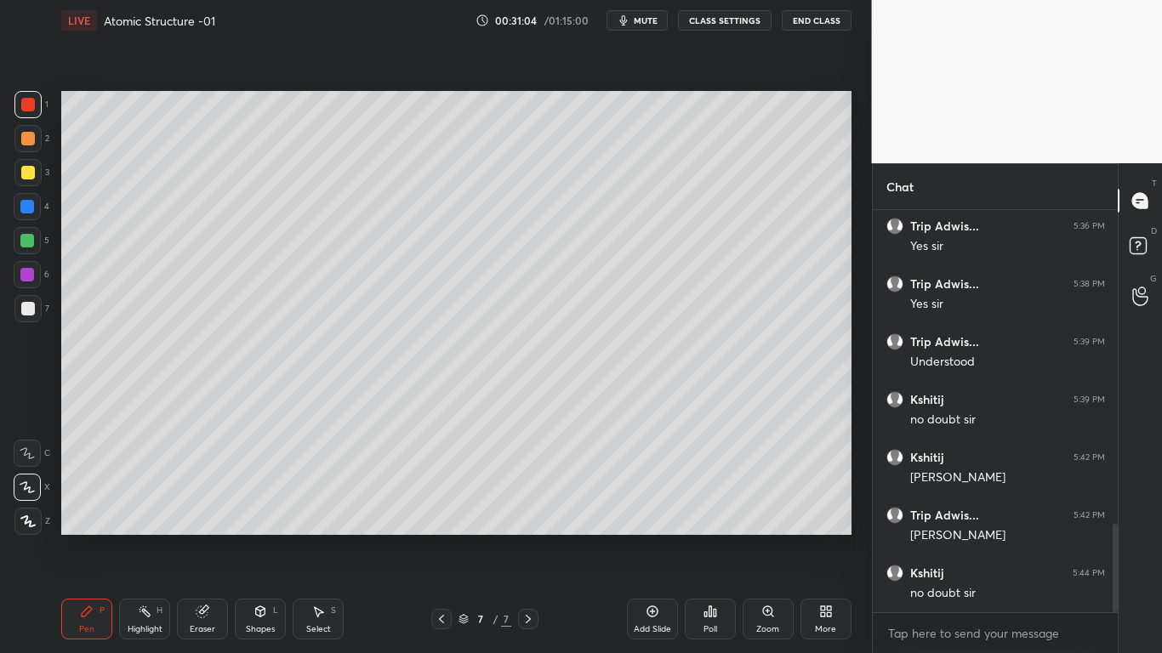
click at [26, 298] on div at bounding box center [27, 308] width 27 height 27
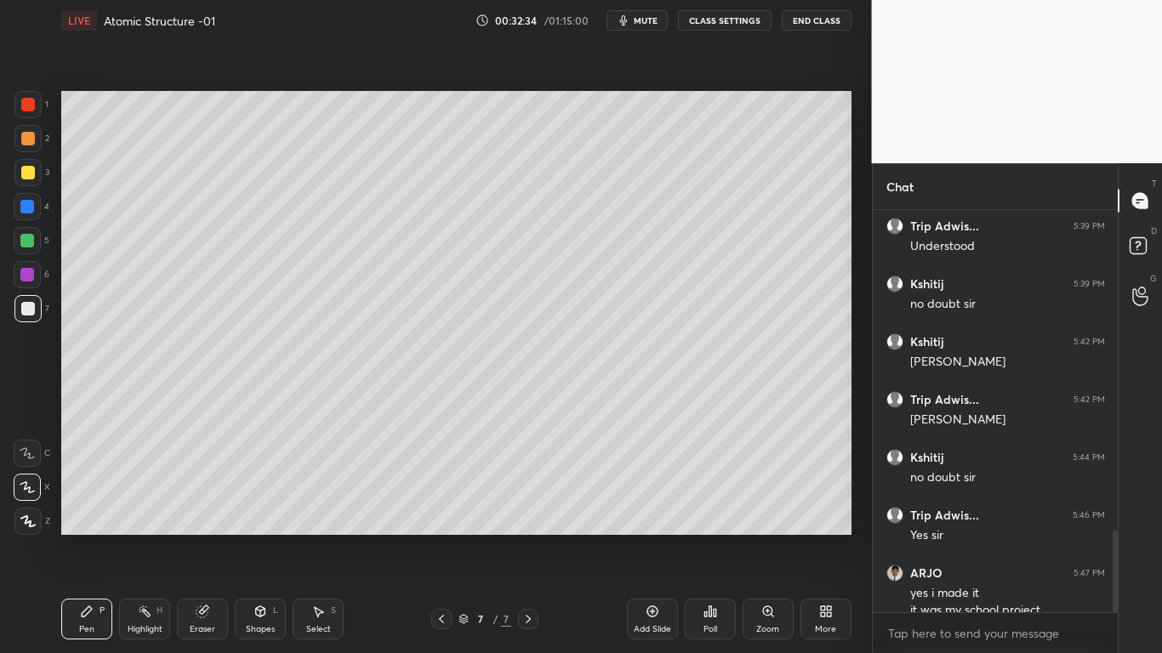
scroll to position [1568, 0]
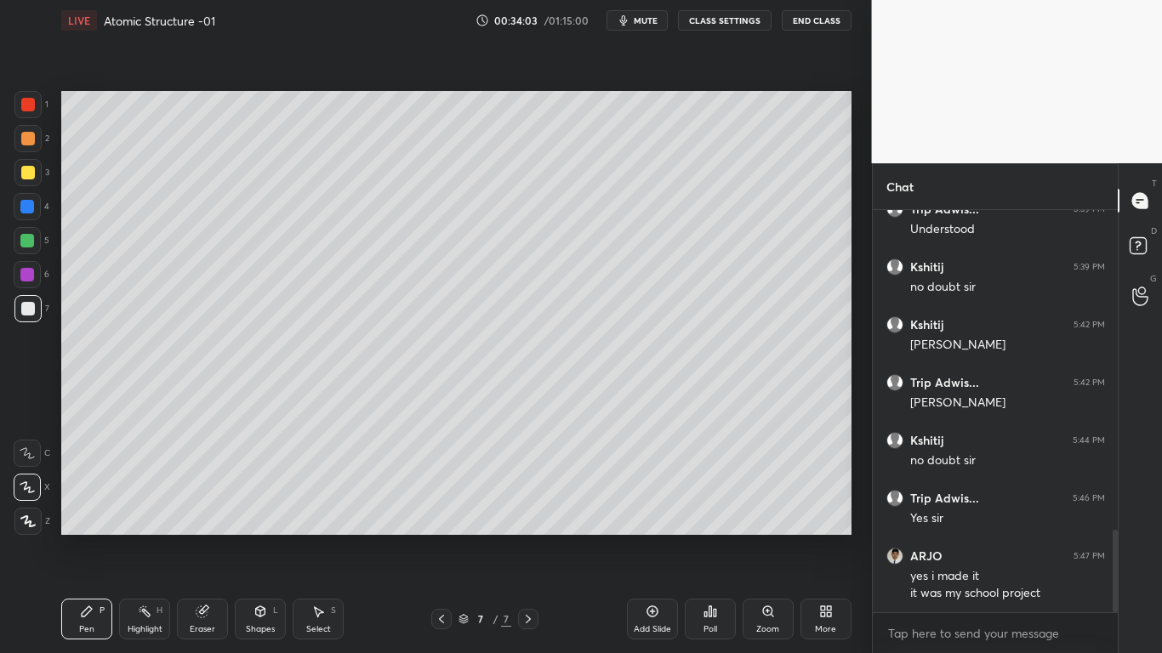
click at [24, 205] on div at bounding box center [27, 207] width 14 height 14
click at [37, 173] on div at bounding box center [27, 172] width 27 height 27
click at [649, 538] on div "Add Slide" at bounding box center [652, 619] width 51 height 41
click at [32, 320] on div at bounding box center [27, 308] width 27 height 27
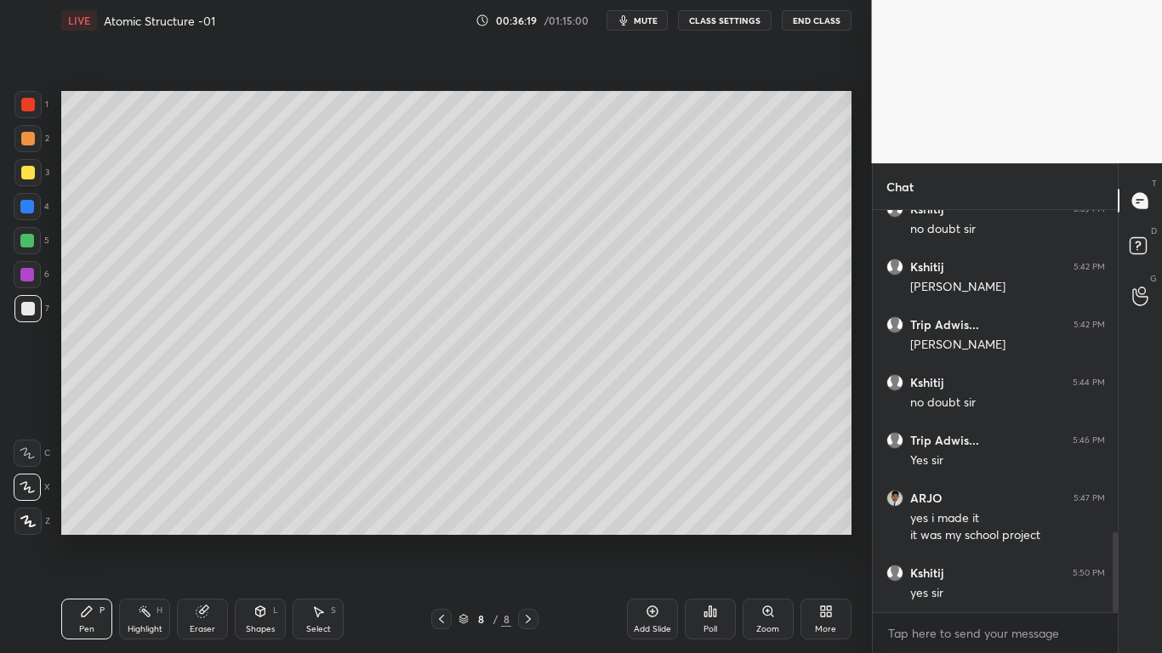
click at [213, 538] on div "Eraser" at bounding box center [202, 619] width 51 height 41
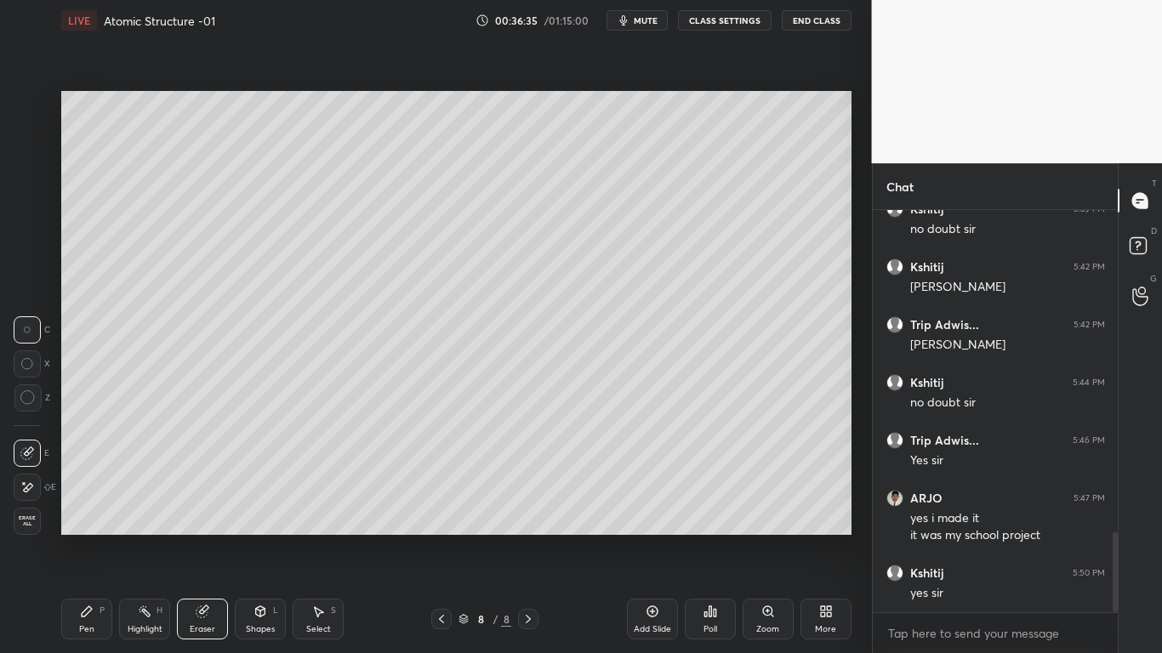
click at [93, 538] on icon at bounding box center [87, 612] width 14 height 14
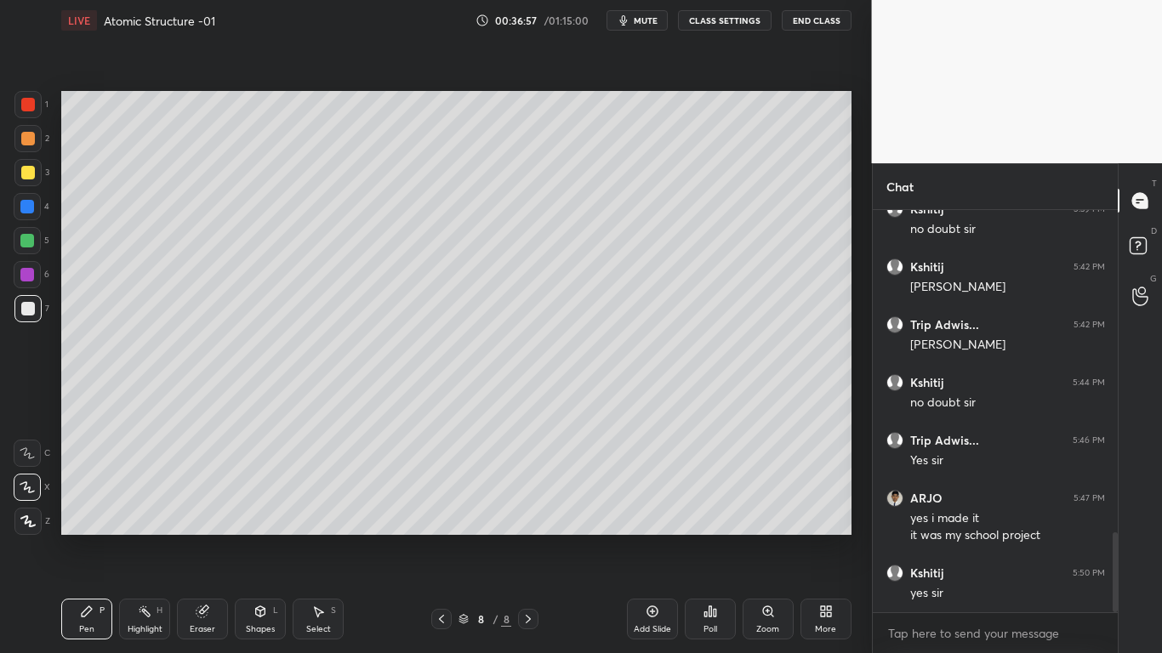
click at [38, 214] on div at bounding box center [27, 206] width 27 height 27
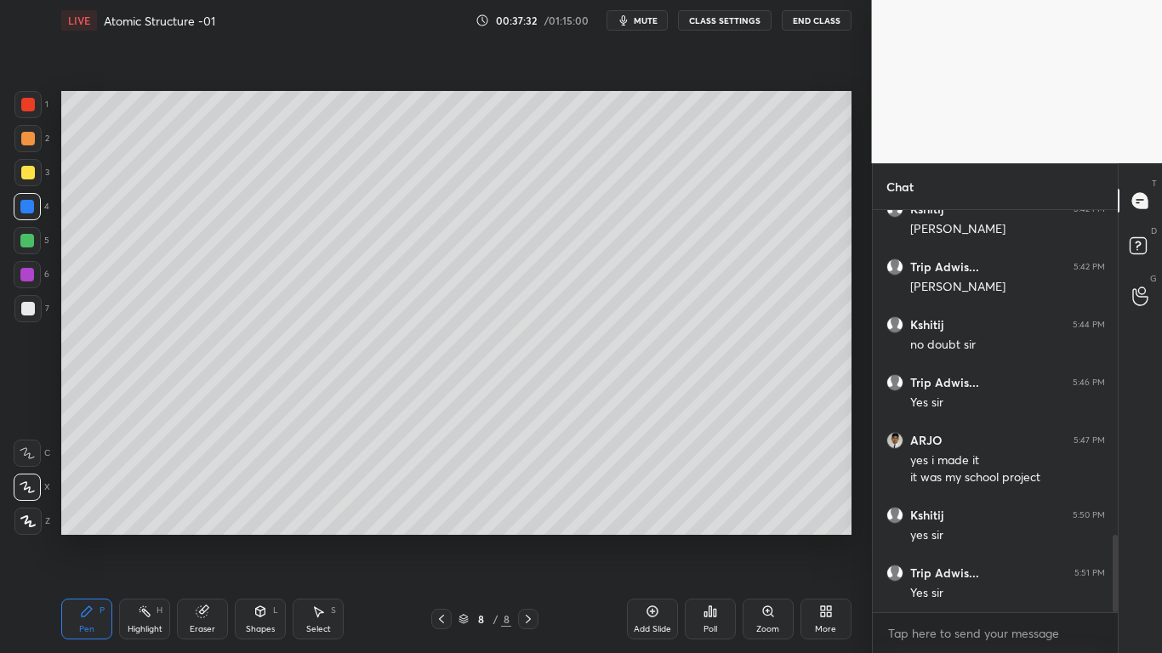
click at [30, 310] on div at bounding box center [28, 309] width 14 height 14
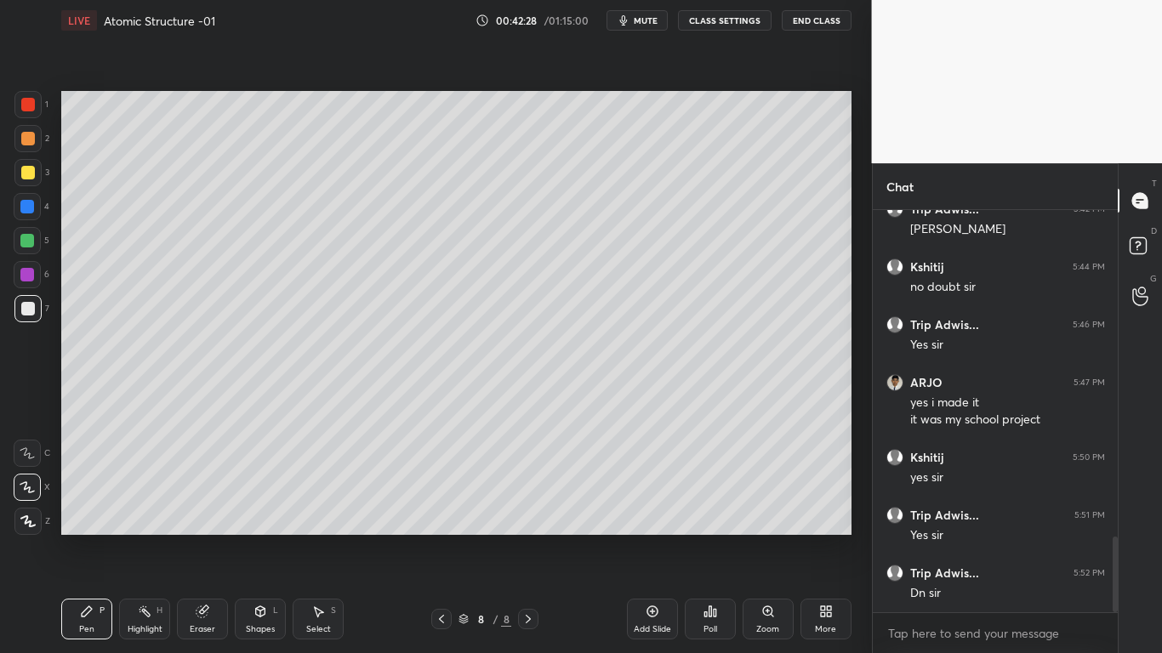
click at [643, 538] on div "Add Slide" at bounding box center [652, 619] width 51 height 41
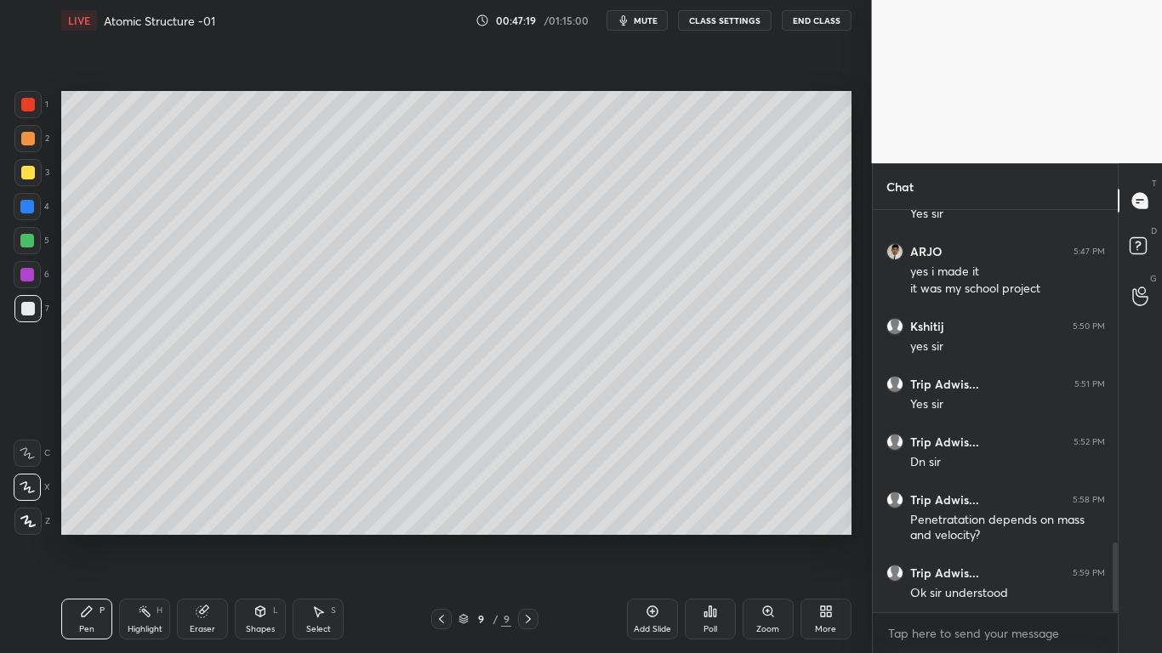
scroll to position [1930, 0]
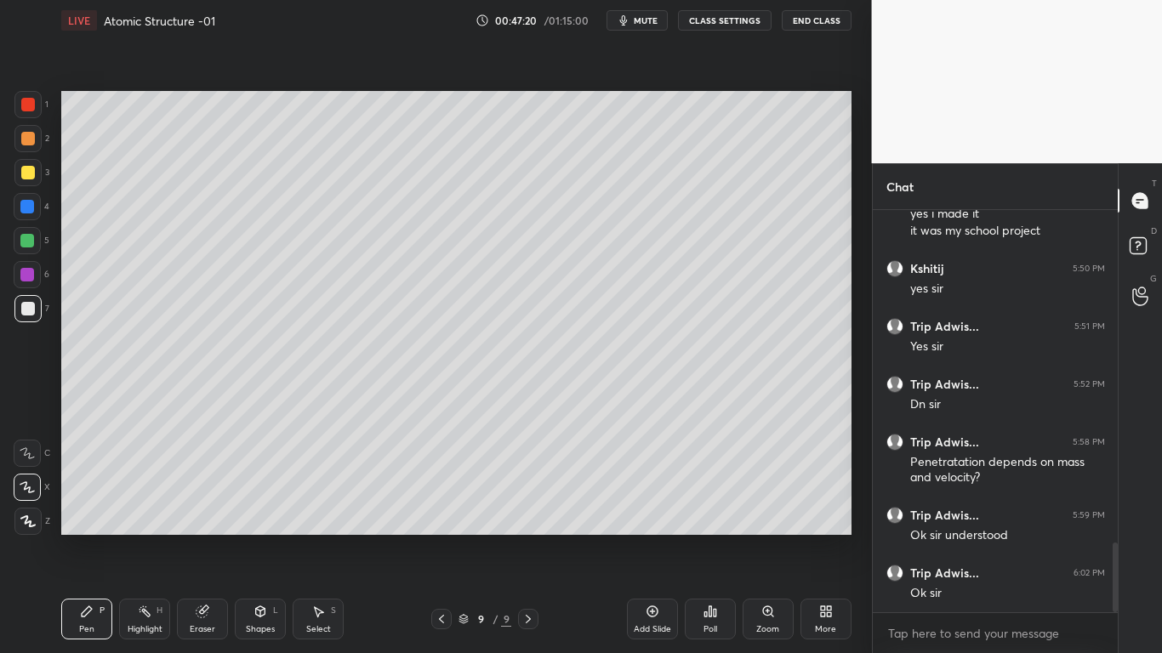
click at [649, 538] on icon at bounding box center [652, 612] width 11 height 11
click at [39, 202] on div at bounding box center [27, 206] width 27 height 27
click at [33, 173] on div at bounding box center [28, 173] width 14 height 14
click at [39, 299] on div at bounding box center [27, 308] width 27 height 27
click at [37, 116] on div at bounding box center [27, 104] width 27 height 27
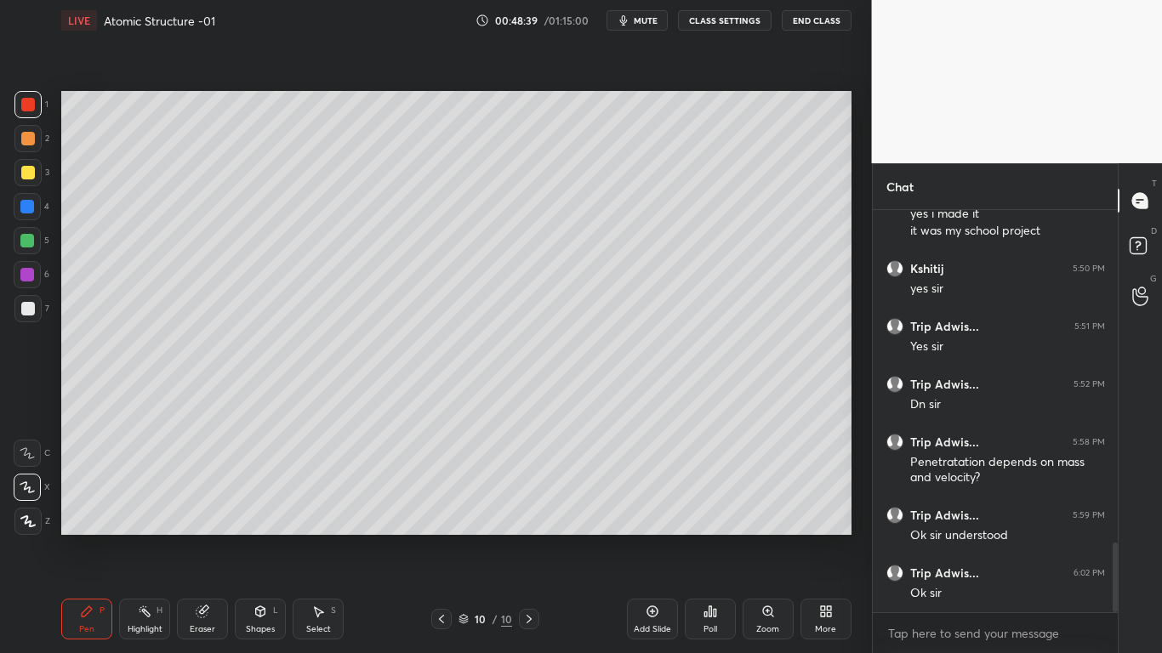
click at [40, 300] on div at bounding box center [27, 308] width 27 height 27
click at [29, 203] on div at bounding box center [27, 207] width 14 height 14
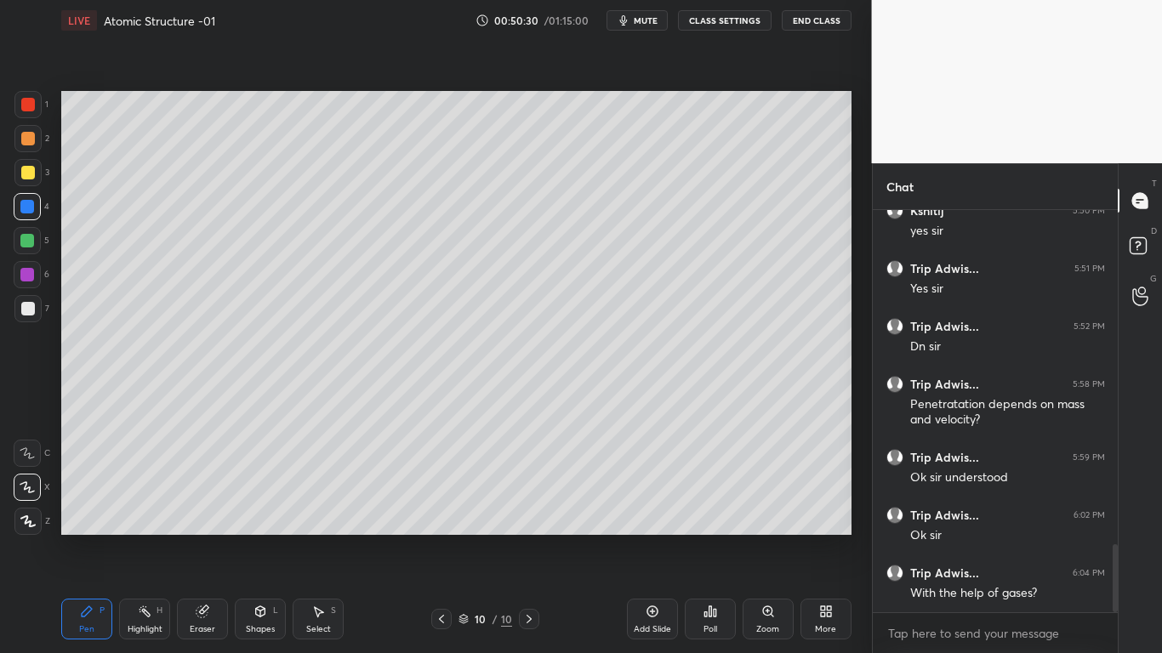
click at [653, 538] on icon at bounding box center [652, 612] width 11 height 11
click at [32, 312] on div at bounding box center [28, 309] width 14 height 14
click at [247, 538] on div "Shapes" at bounding box center [260, 629] width 29 height 9
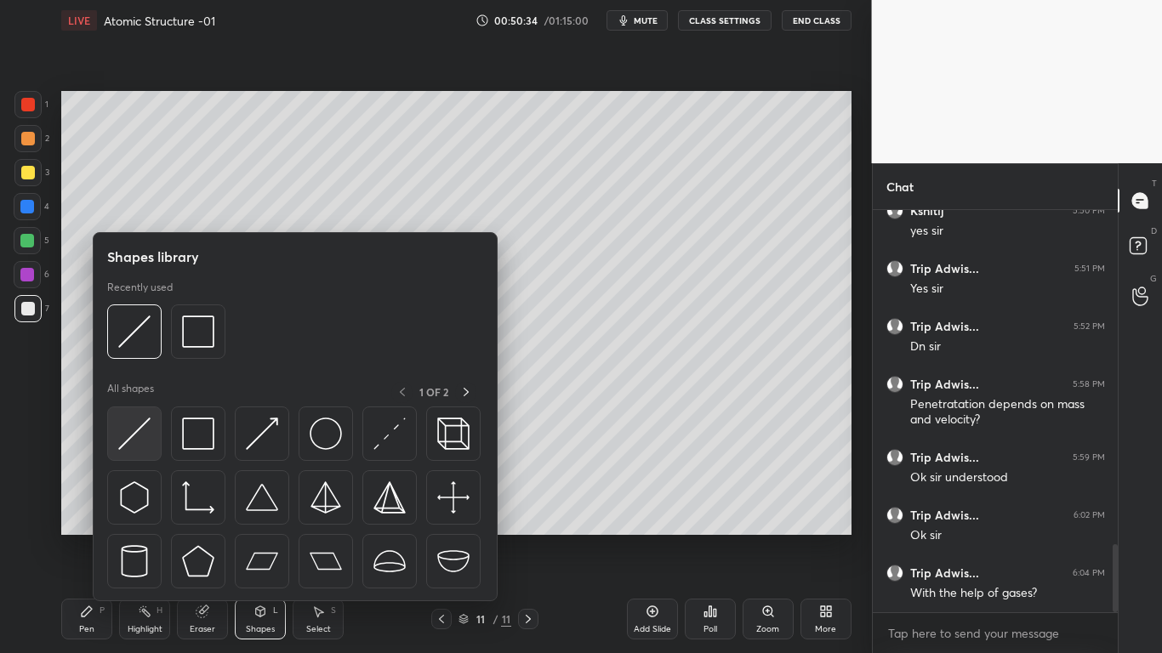
click at [130, 431] on img at bounding box center [134, 434] width 32 height 32
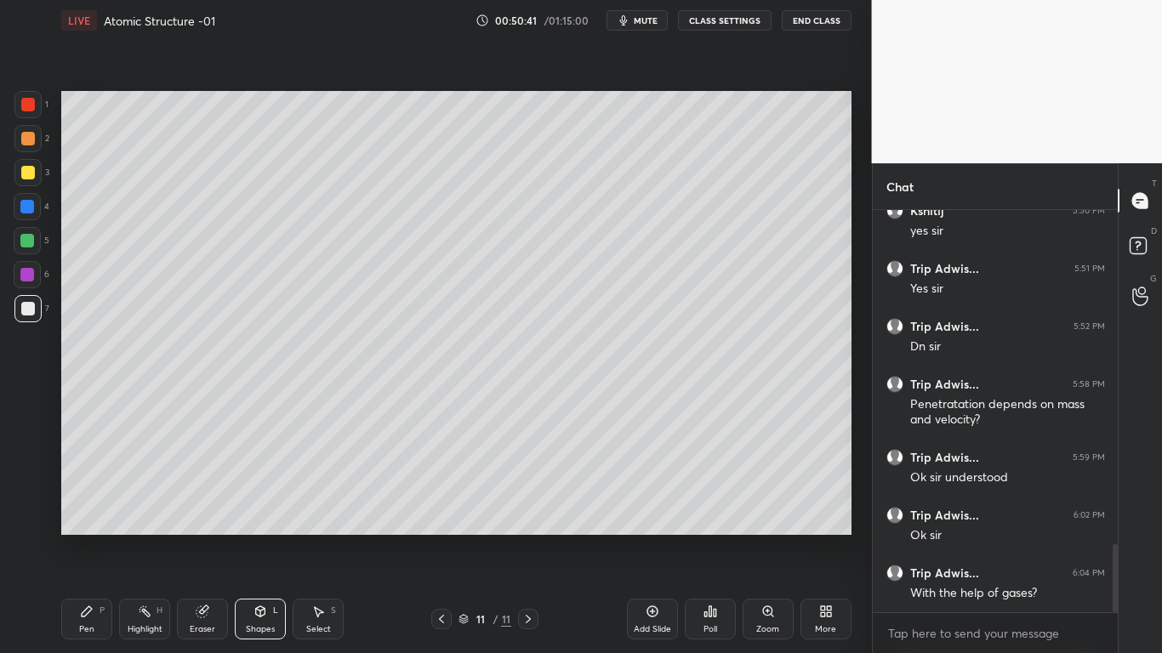
click at [199, 538] on div "Eraser" at bounding box center [202, 619] width 51 height 41
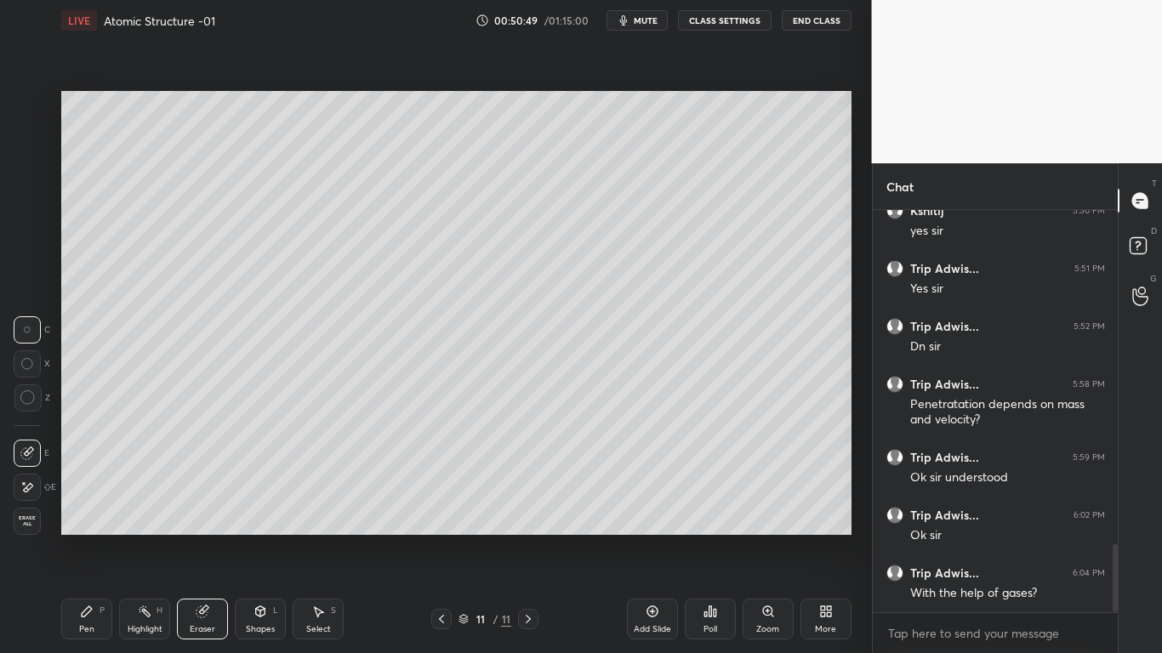
click at [266, 538] on icon at bounding box center [261, 612] width 14 height 14
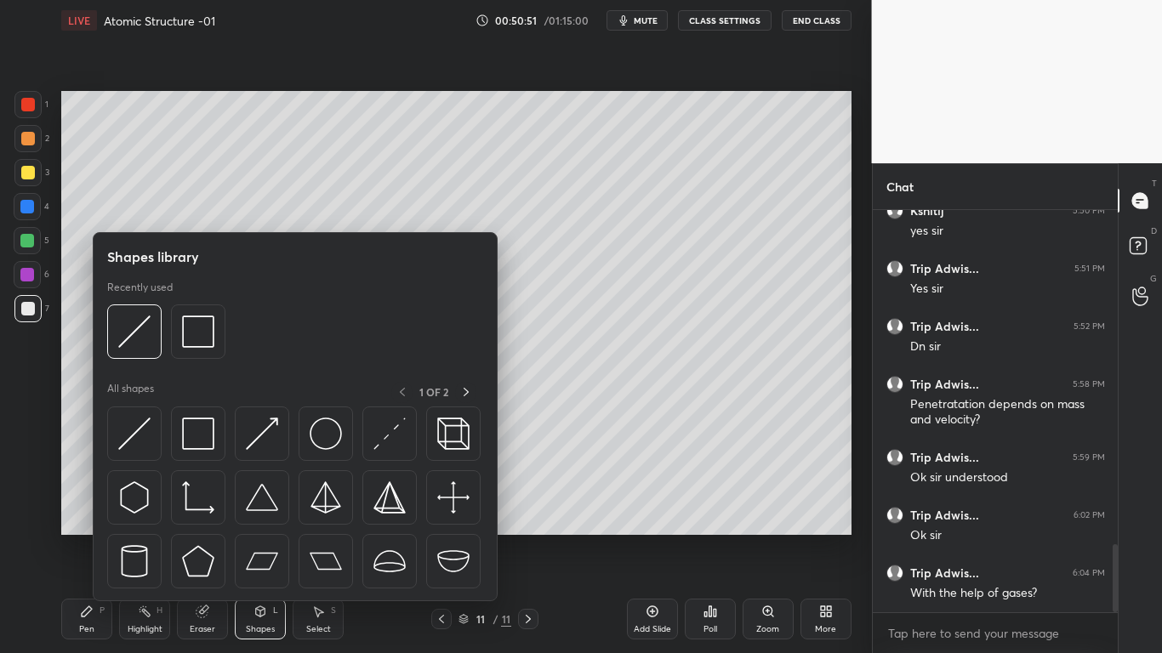
click at [141, 424] on img at bounding box center [134, 434] width 32 height 32
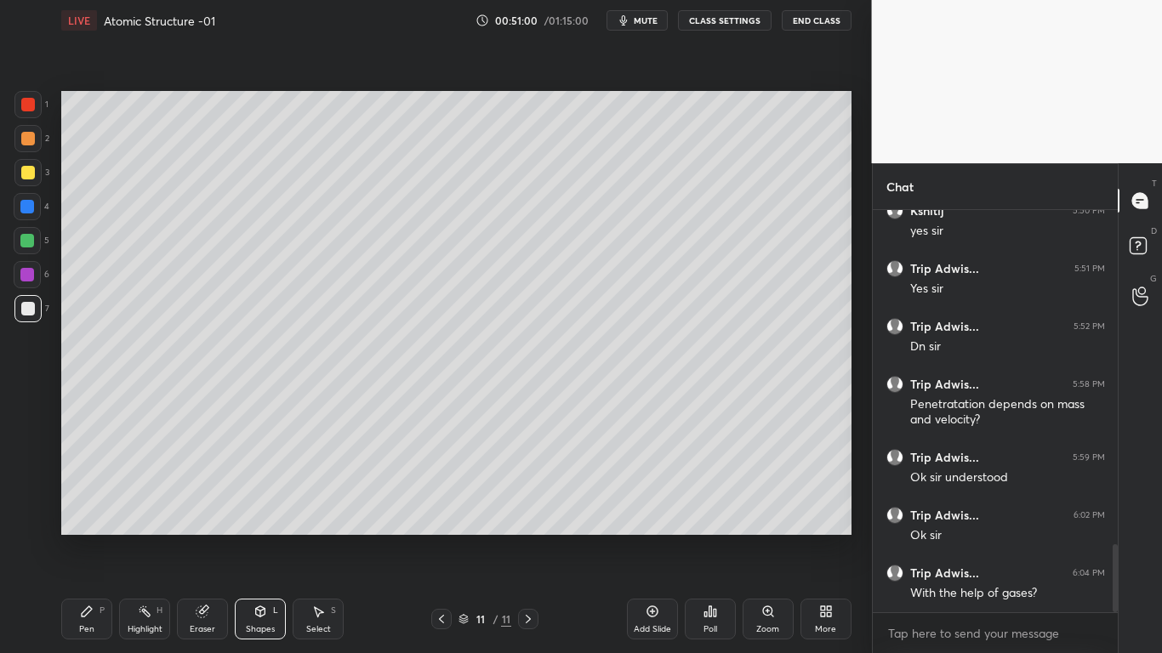
click at [86, 538] on div "Pen P" at bounding box center [86, 619] width 51 height 41
click at [29, 167] on div at bounding box center [28, 173] width 14 height 14
click at [29, 111] on div at bounding box center [28, 105] width 14 height 14
click at [202, 538] on div "Eraser" at bounding box center [202, 619] width 51 height 41
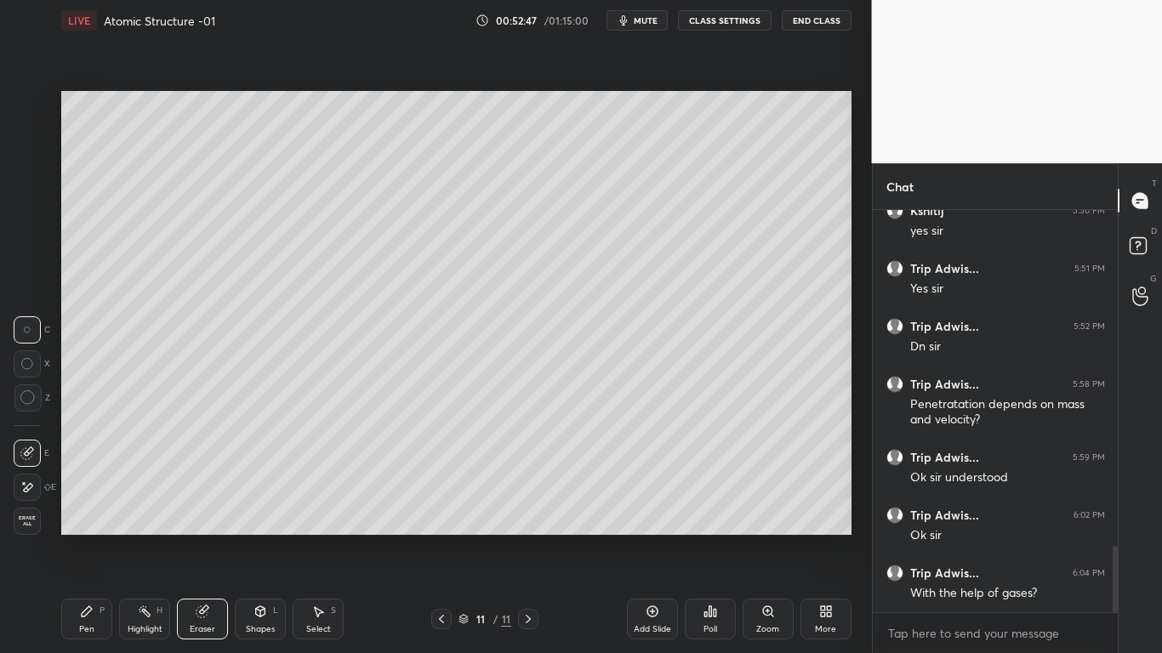
scroll to position [2046, 0]
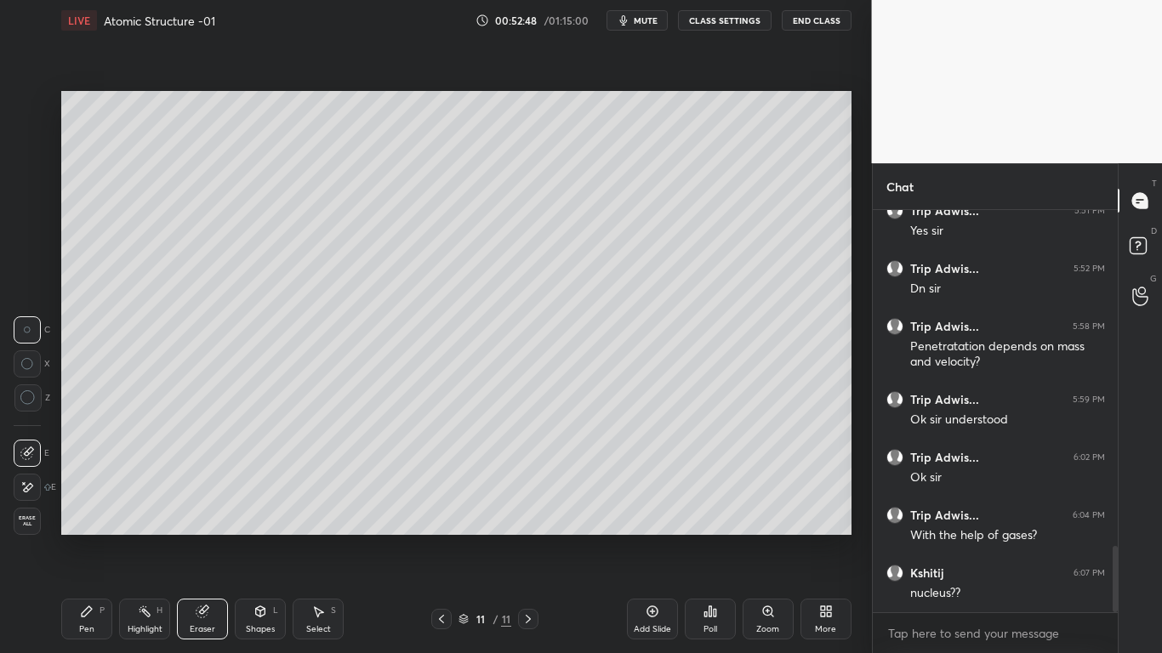
click at [88, 538] on icon at bounding box center [87, 612] width 10 height 10
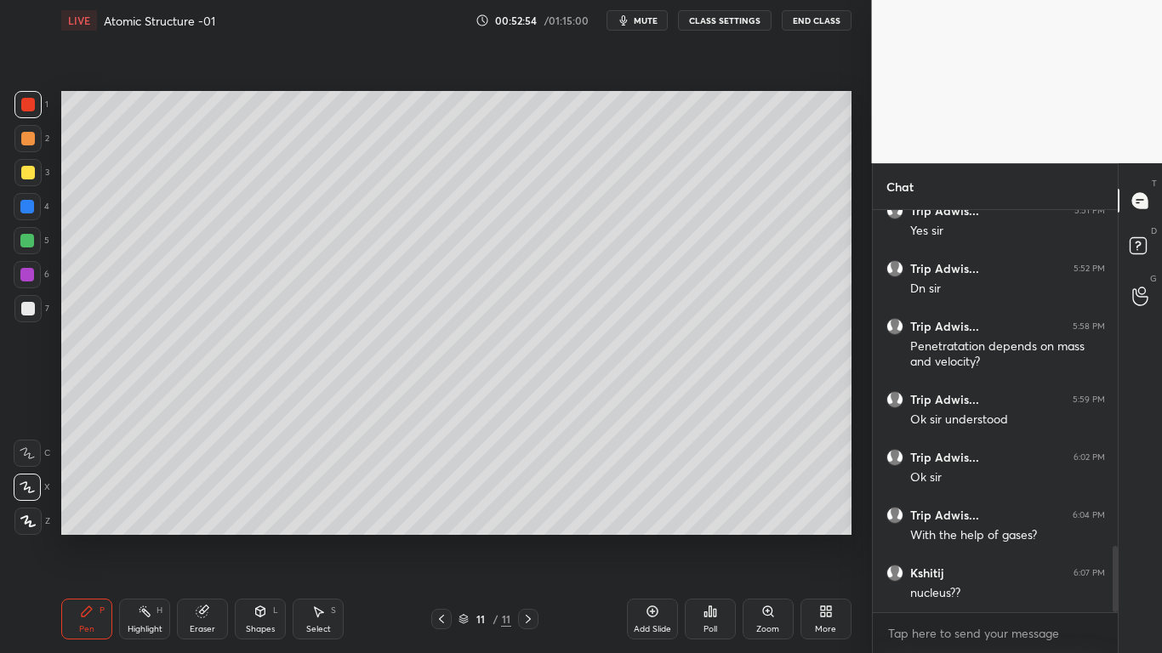
click at [36, 212] on div at bounding box center [27, 206] width 27 height 27
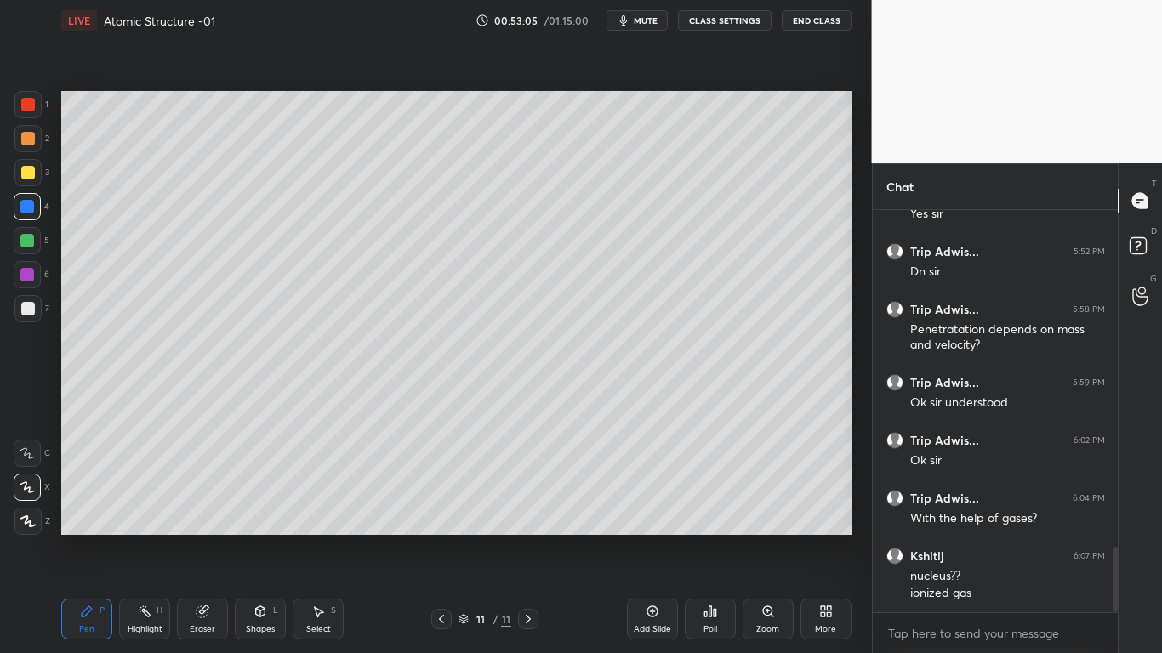
click at [25, 311] on div at bounding box center [28, 309] width 14 height 14
click at [34, 170] on div at bounding box center [28, 173] width 14 height 14
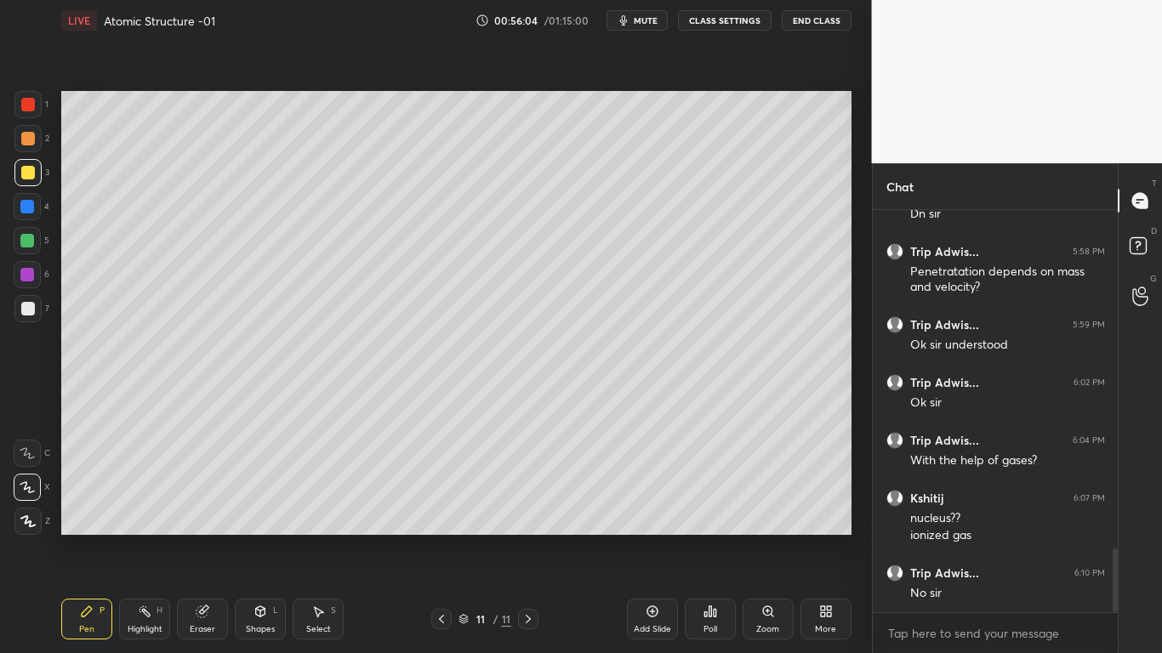
click at [31, 310] on div at bounding box center [28, 309] width 14 height 14
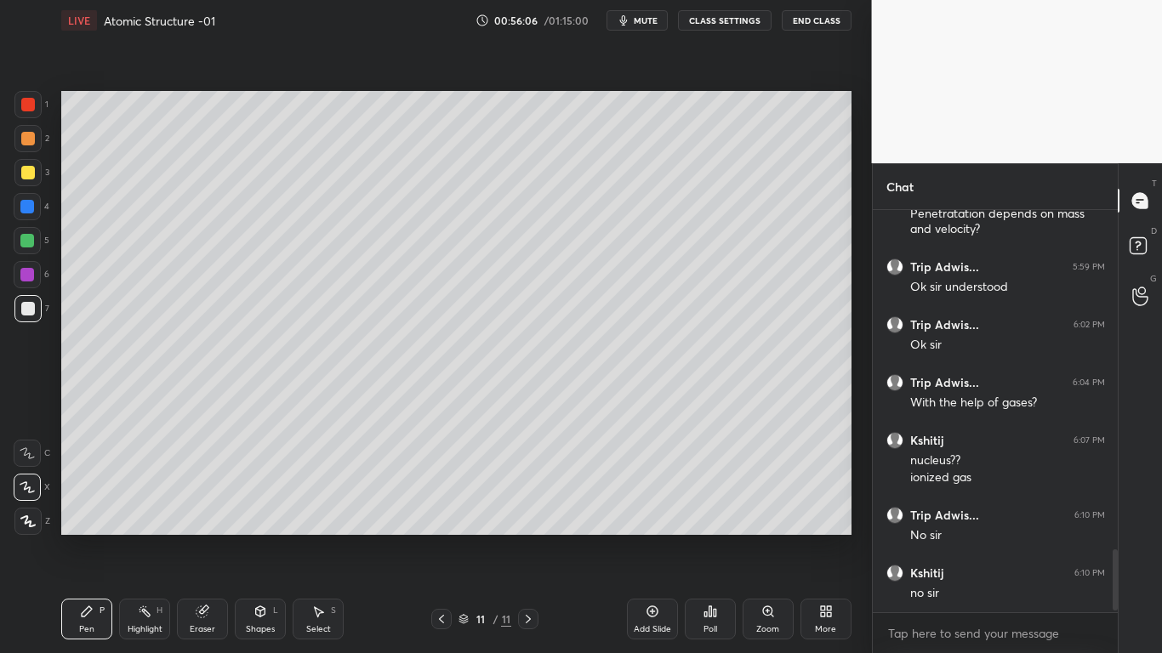
scroll to position [2237, 0]
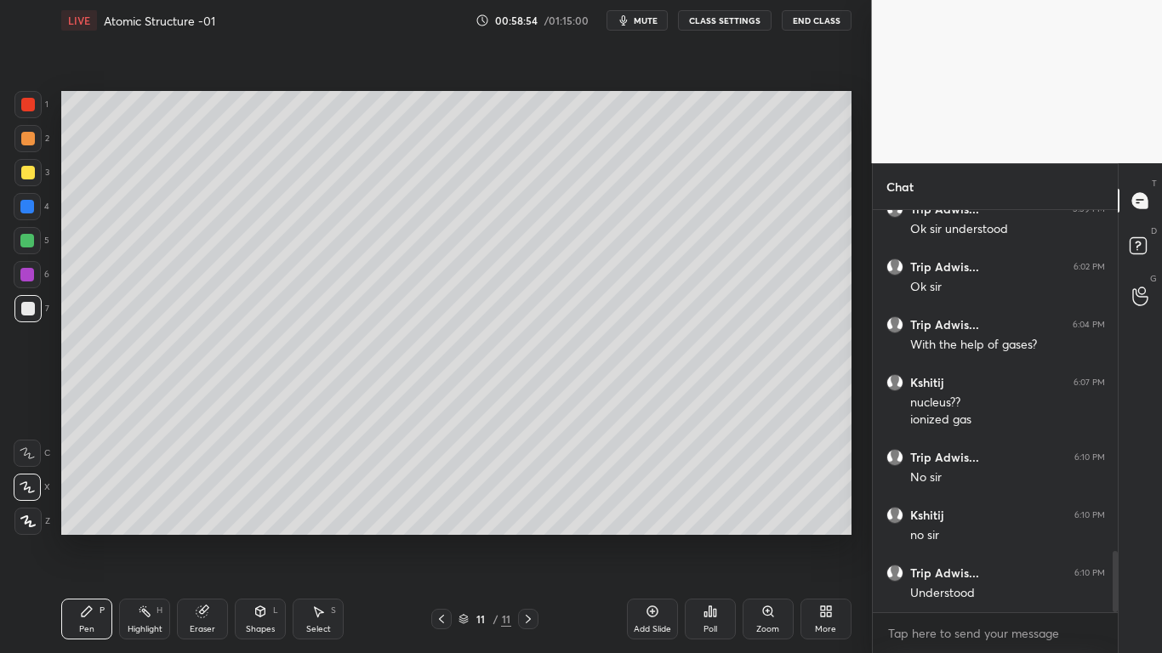
click at [642, 538] on div "Add Slide" at bounding box center [652, 619] width 51 height 41
click at [27, 172] on div at bounding box center [28, 173] width 14 height 14
click at [19, 305] on div at bounding box center [27, 308] width 27 height 27
click at [26, 212] on div at bounding box center [27, 207] width 14 height 14
click at [31, 303] on div at bounding box center [28, 309] width 14 height 14
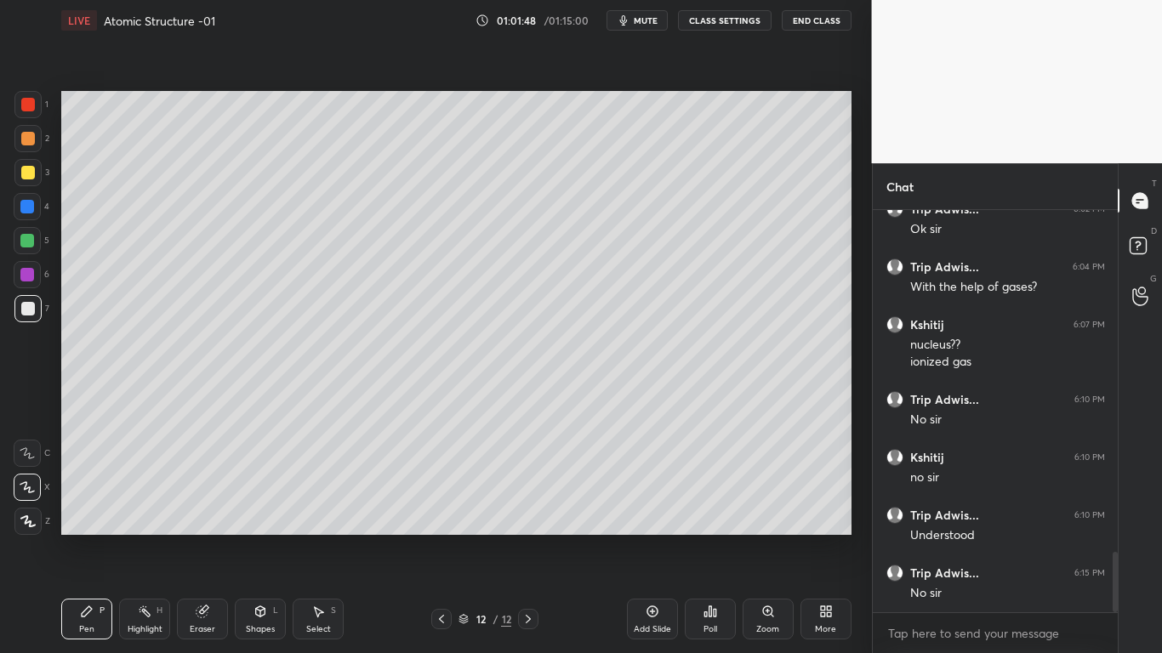
scroll to position [2352, 0]
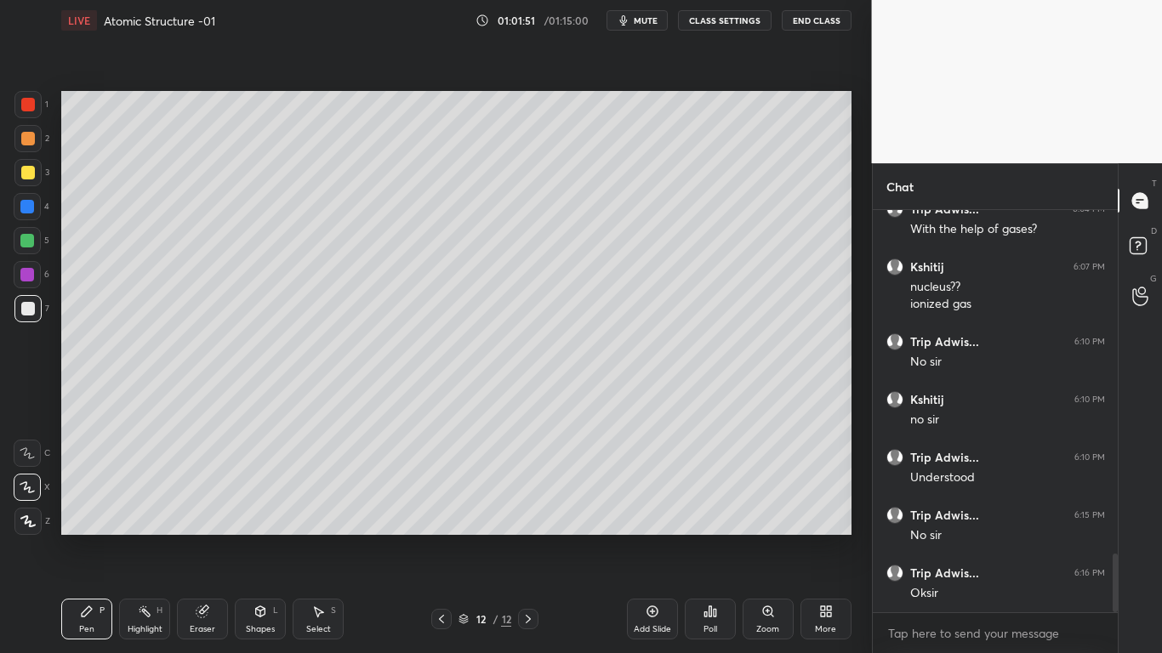
click at [805, 21] on button "End Class" at bounding box center [817, 20] width 70 height 20
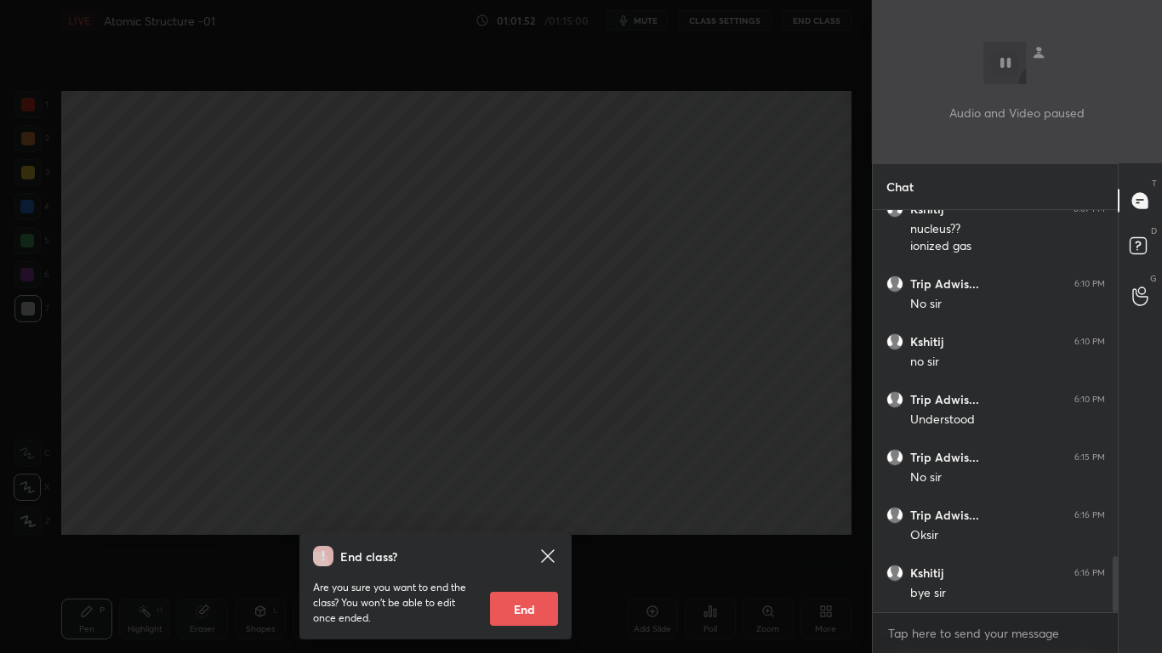
scroll to position [2468, 0]
click at [523, 538] on button "End" at bounding box center [524, 609] width 68 height 34
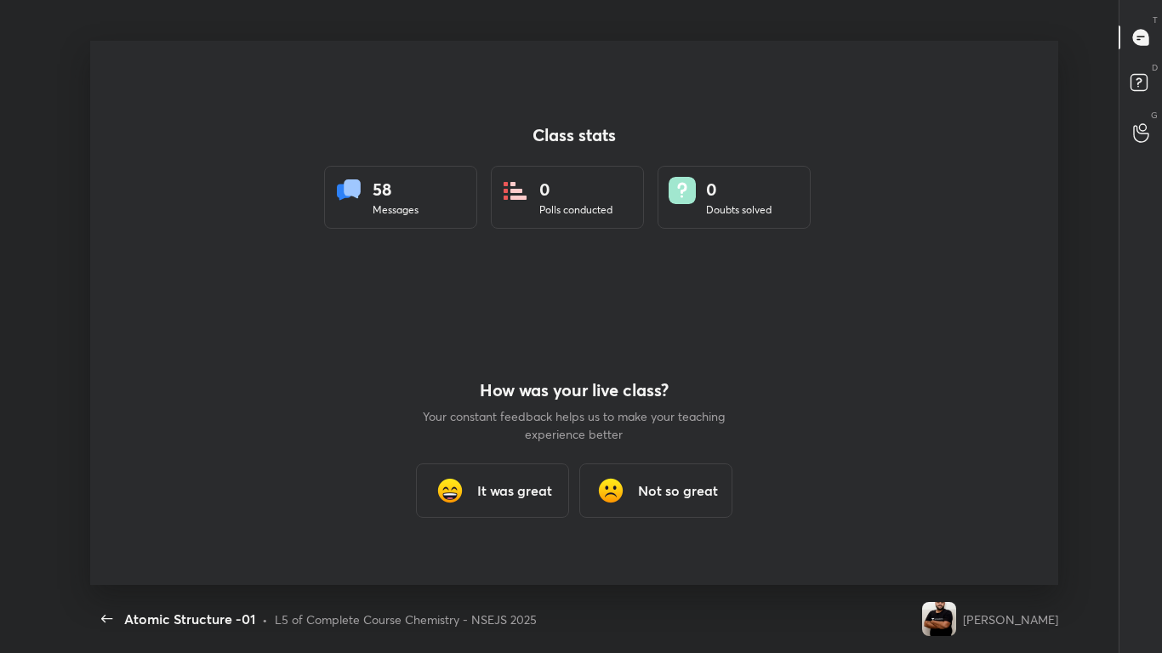
scroll to position [0, 0]
click at [955, 538] on img at bounding box center [939, 619] width 34 height 34
click at [855, 136] on div "Class stats 58 Messages 0 Polls conducted 0 Doubts solved How was your live cla…" at bounding box center [574, 313] width 968 height 545
click at [858, 137] on div "Class stats 58 Messages 0 Polls conducted 0 Doubts solved How was your live cla…" at bounding box center [574, 313] width 968 height 545
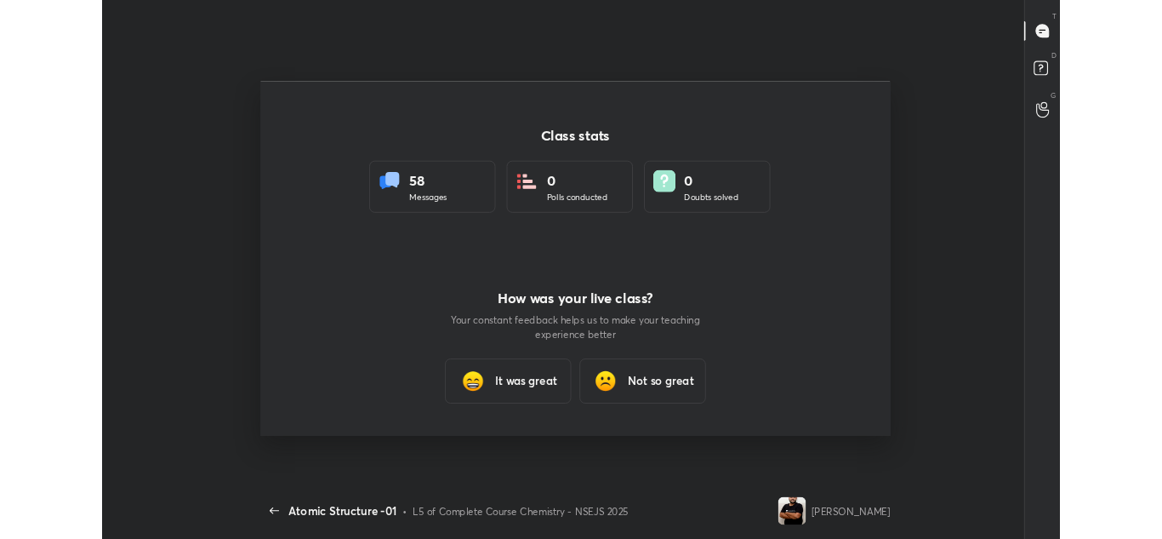
scroll to position [84651, 83932]
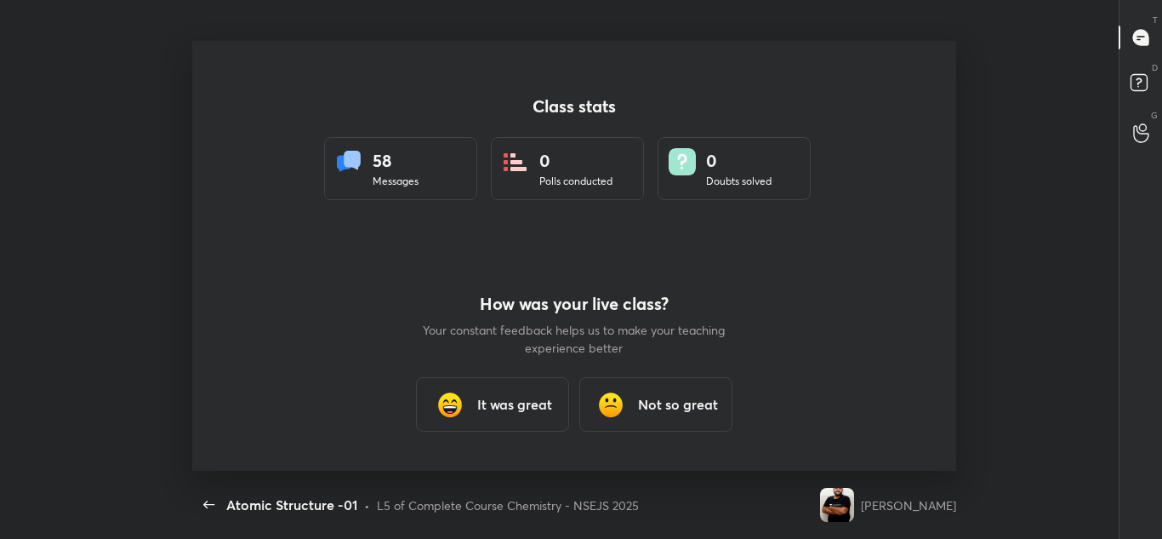
type textarea "x"
